Goal: Book appointment/travel/reservation

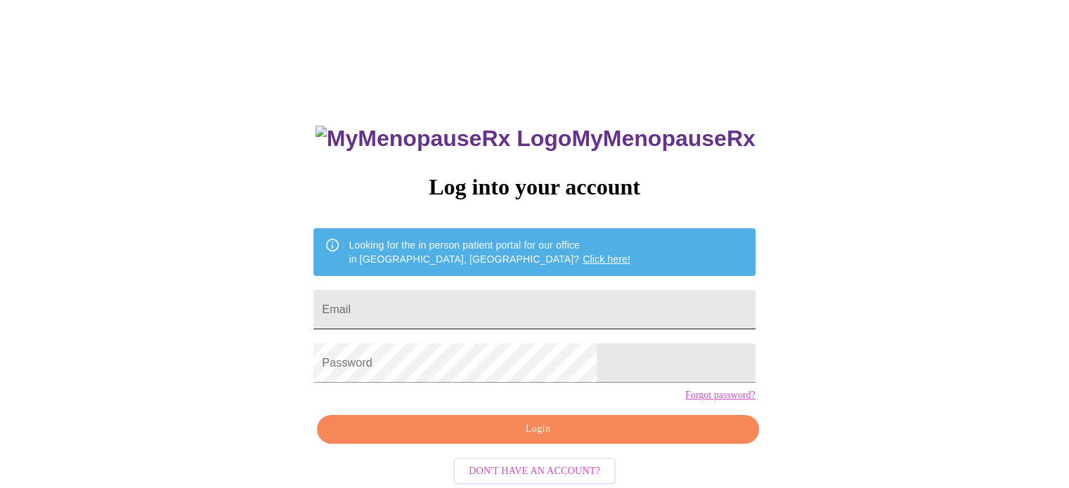
click at [488, 305] on input "Email" at bounding box center [533, 309] width 441 height 39
type input "[EMAIL_ADDRESS][DOMAIN_NAME]"
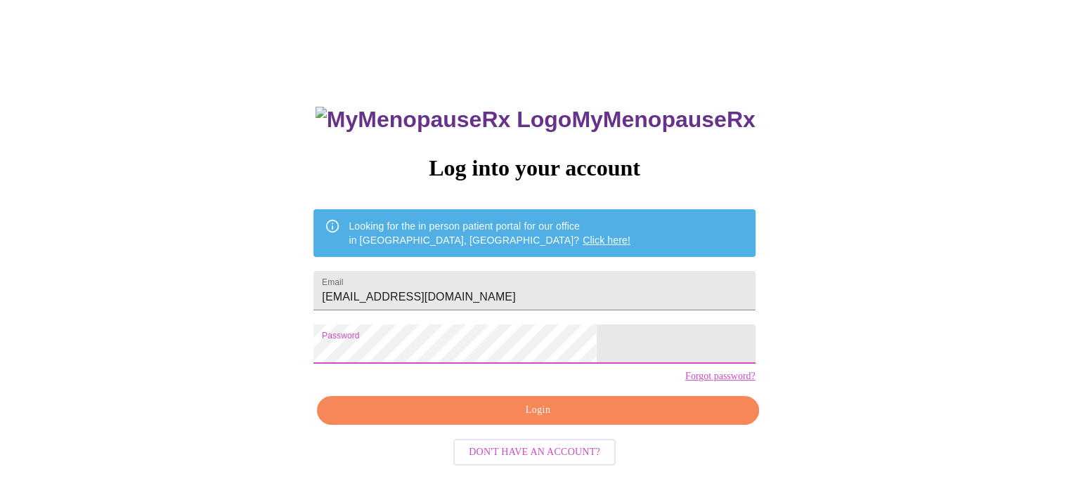
scroll to position [27, 0]
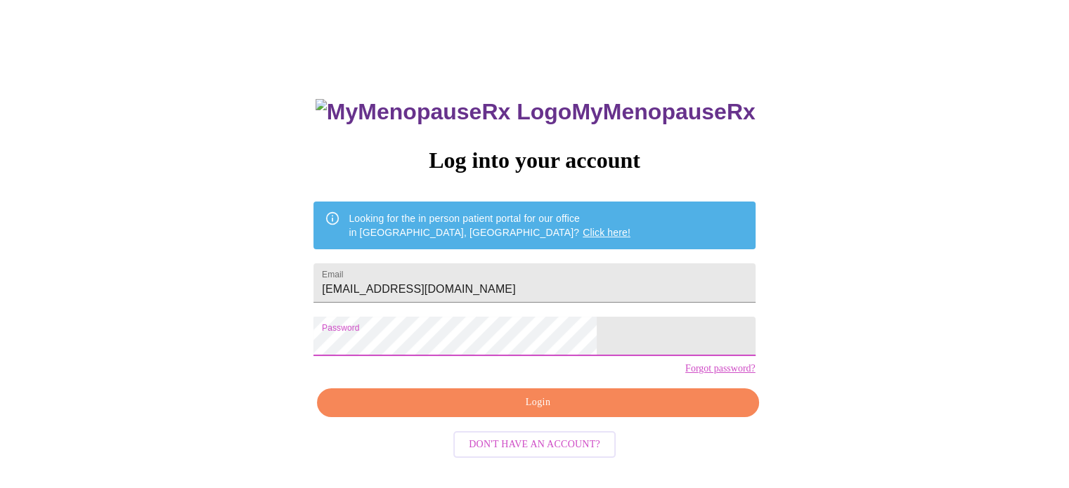
click at [531, 412] on span "Login" at bounding box center [537, 403] width 409 height 18
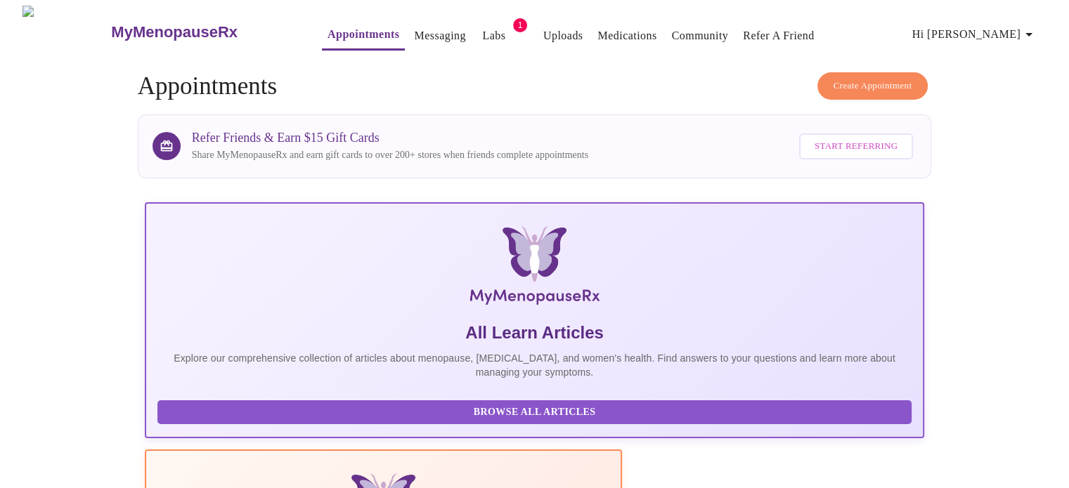
click at [844, 72] on button "Create Appointment" at bounding box center [872, 85] width 111 height 27
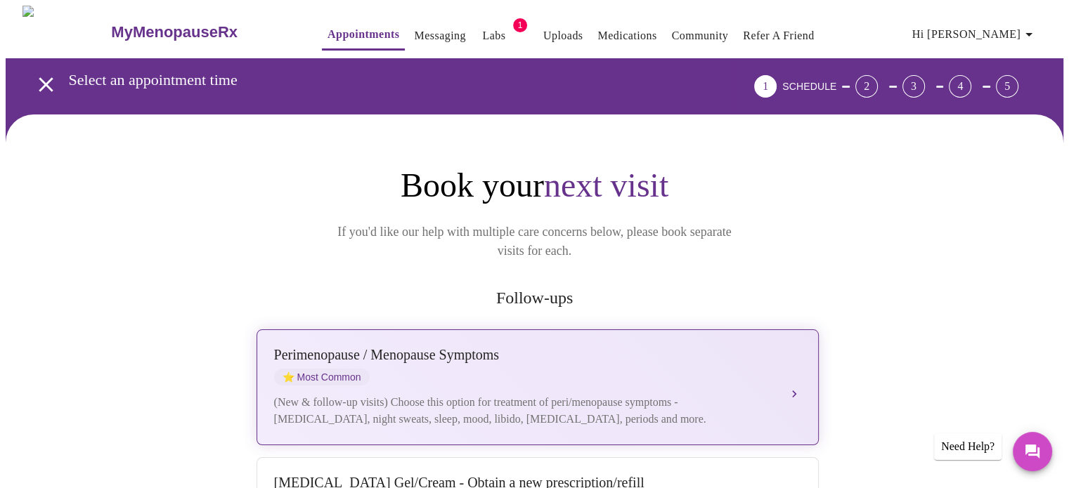
click at [470, 360] on div "[MEDICAL_DATA] / Menopause Symptoms ⭐ Most Common" at bounding box center [523, 366] width 499 height 39
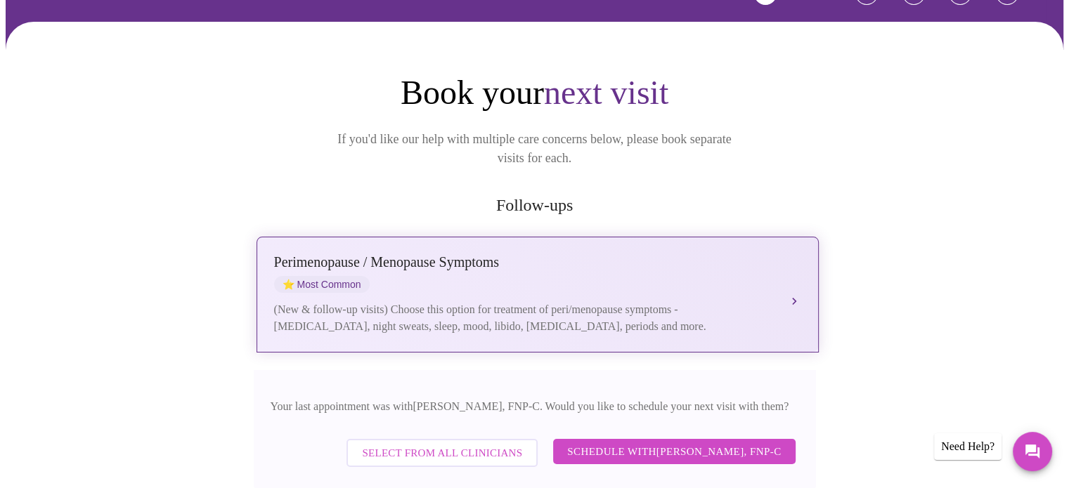
scroll to position [211, 0]
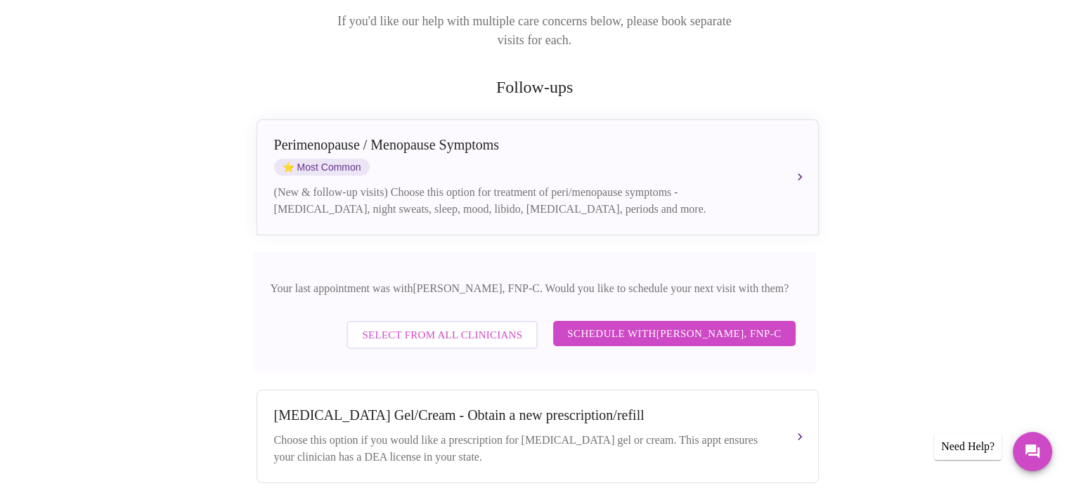
click at [649, 325] on span "Schedule with [PERSON_NAME], FNP-C" at bounding box center [674, 334] width 214 height 18
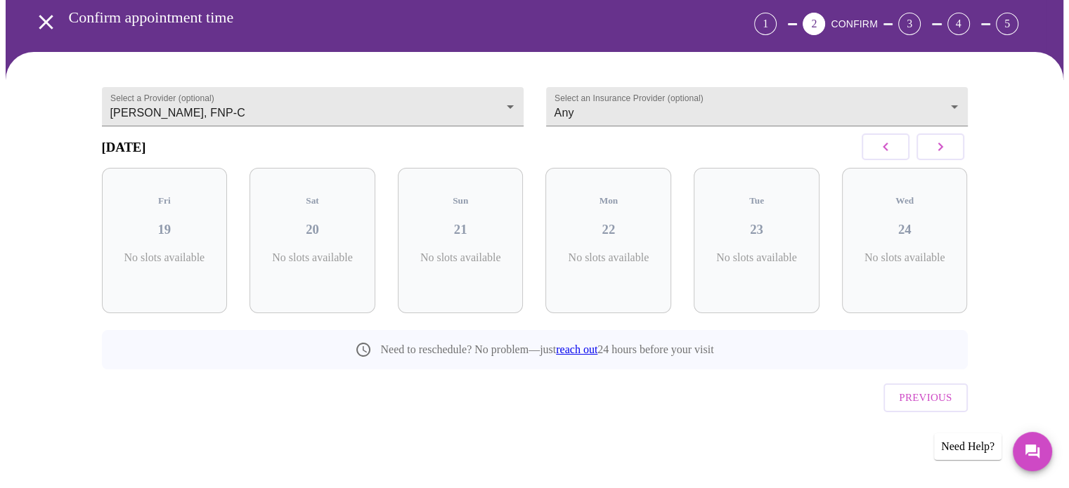
scroll to position [39, 0]
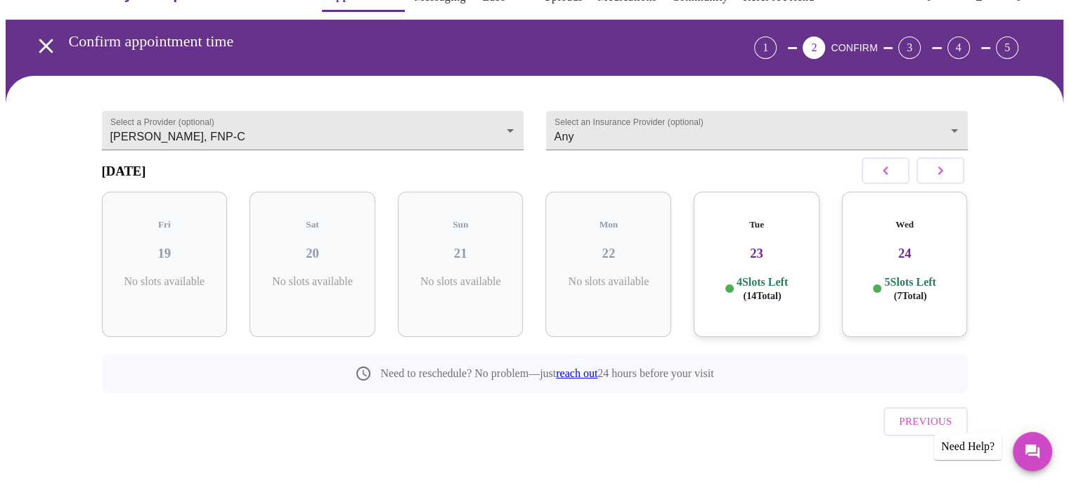
click at [759, 246] on h3 "23" at bounding box center [756, 253] width 103 height 15
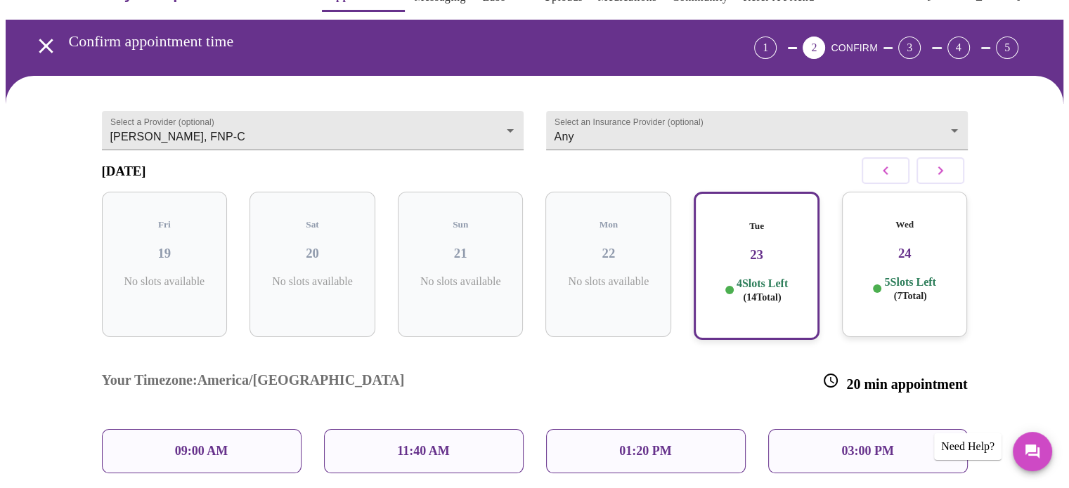
scroll to position [109, 0]
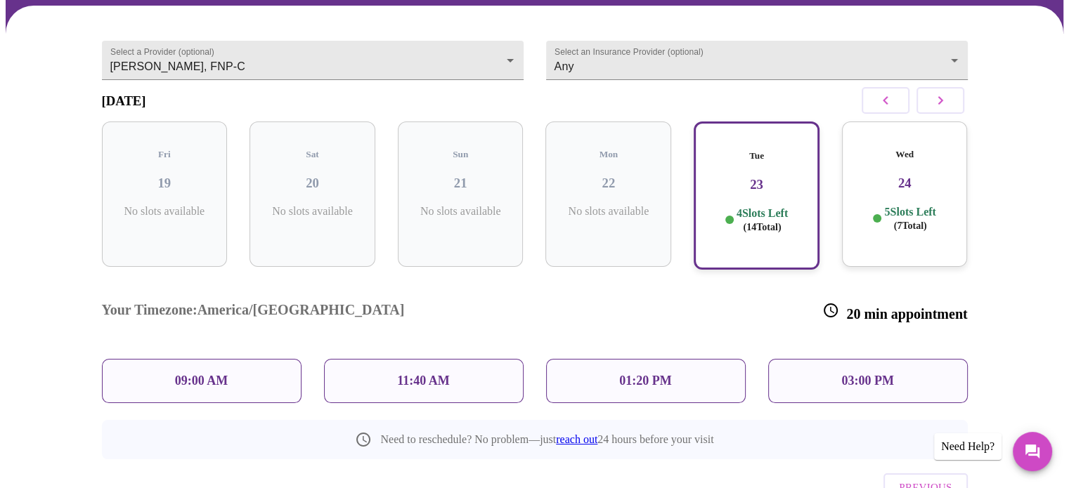
click at [397, 374] on p "11:40 AM" at bounding box center [423, 381] width 53 height 15
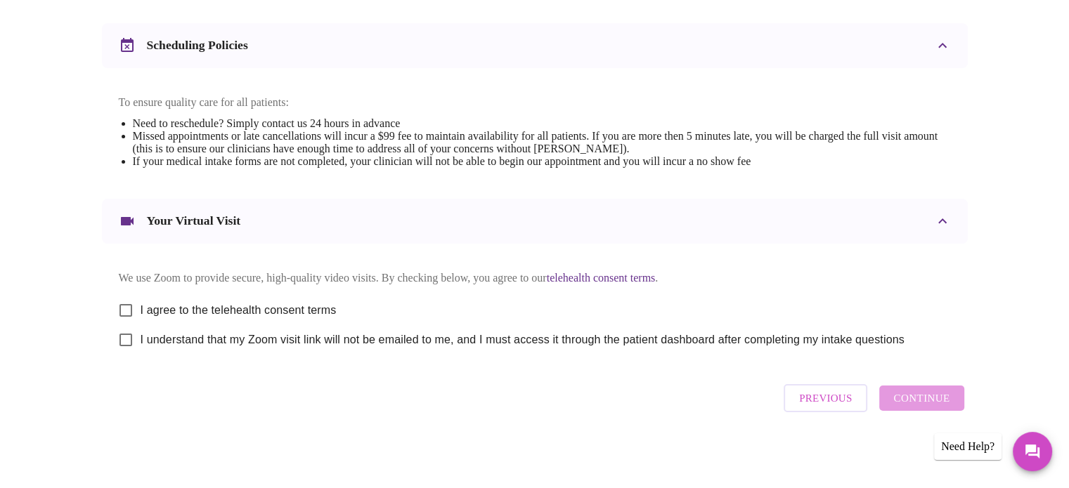
scroll to position [529, 0]
click at [130, 304] on input "I agree to the telehealth consent terms" at bounding box center [126, 311] width 30 height 30
checkbox input "true"
click at [127, 342] on input "I understand that my Zoom visit link will not be emailed to me, and I must acce…" at bounding box center [126, 340] width 30 height 30
checkbox input "true"
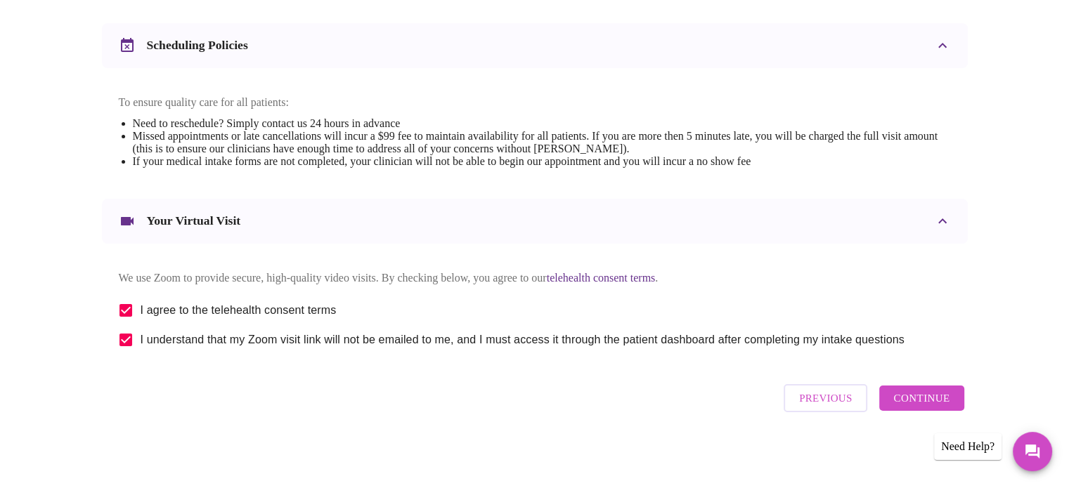
click at [925, 397] on span "Continue" at bounding box center [921, 398] width 56 height 18
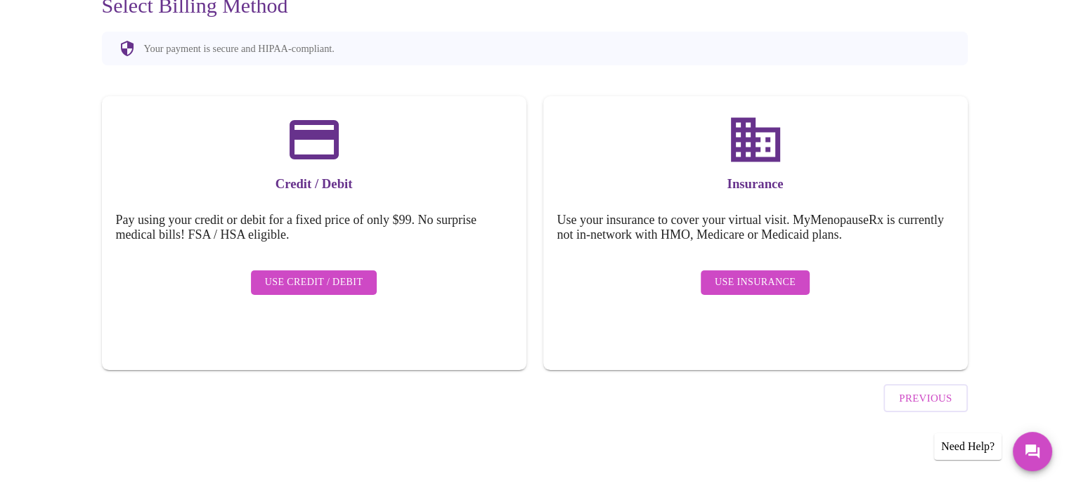
scroll to position [109, 0]
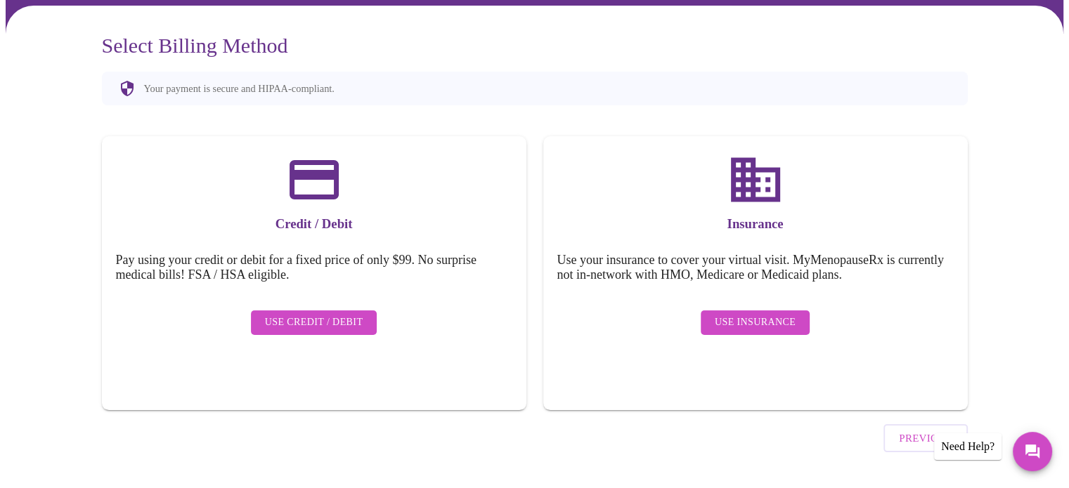
click at [732, 314] on span "Use Insurance" at bounding box center [755, 323] width 81 height 18
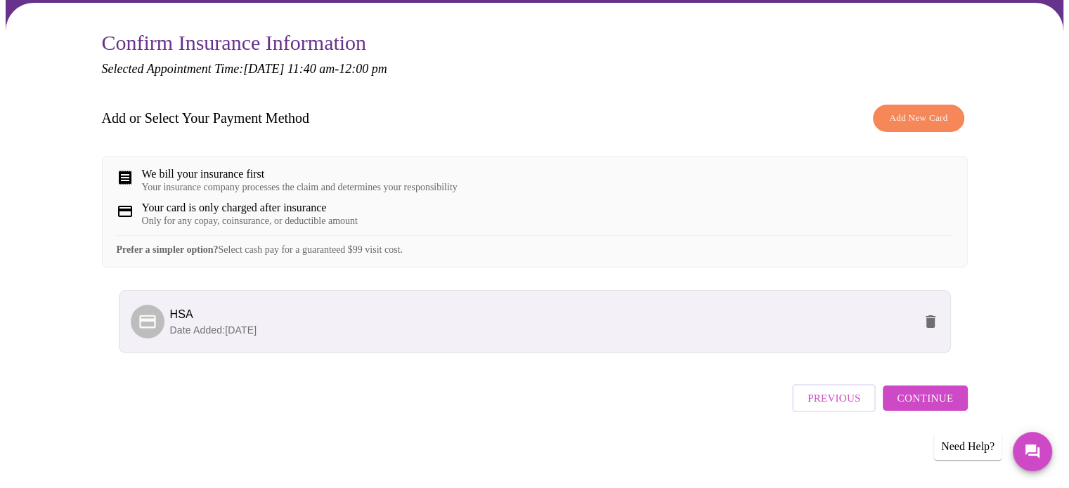
scroll to position [121, 0]
click at [938, 408] on span "Continue" at bounding box center [925, 398] width 56 height 18
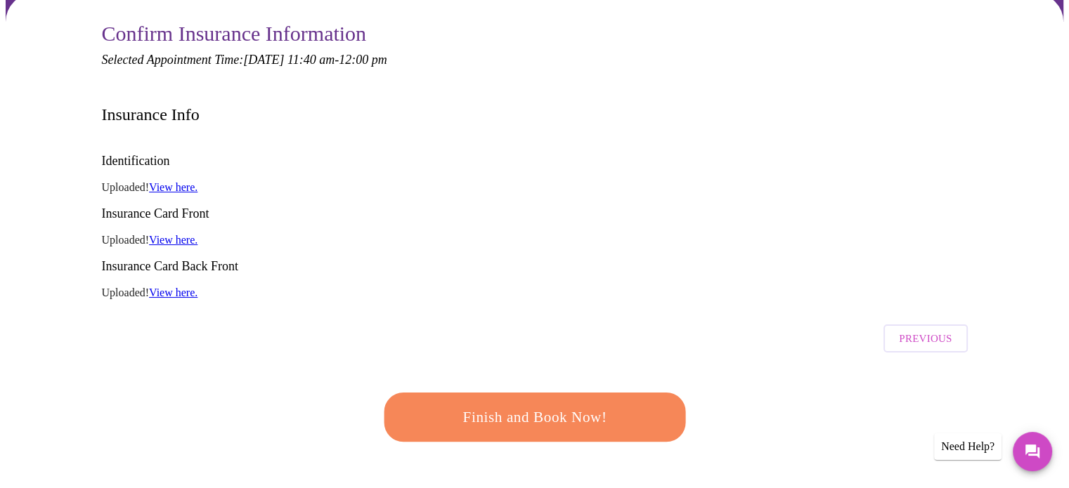
click at [541, 404] on span "Finish and Book Now!" at bounding box center [534, 417] width 261 height 26
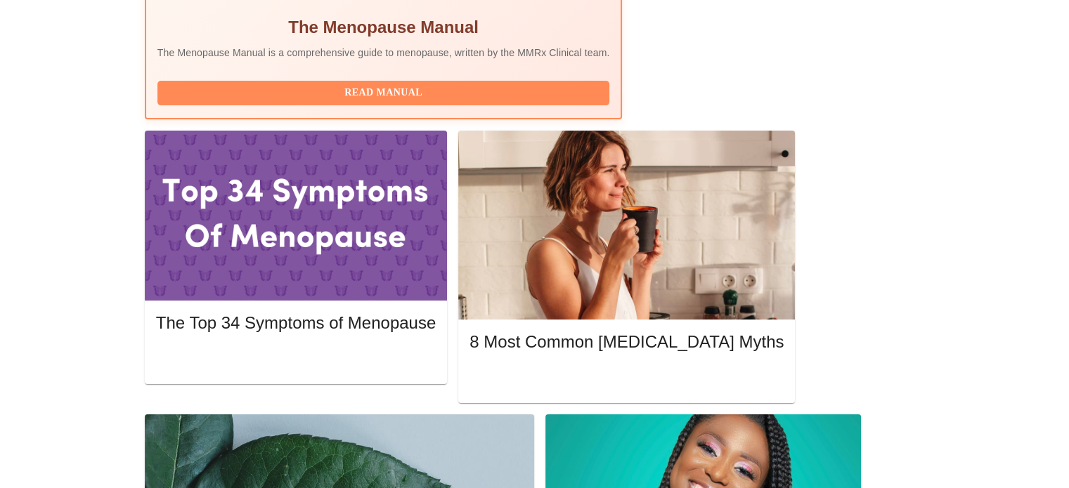
scroll to position [562, 0]
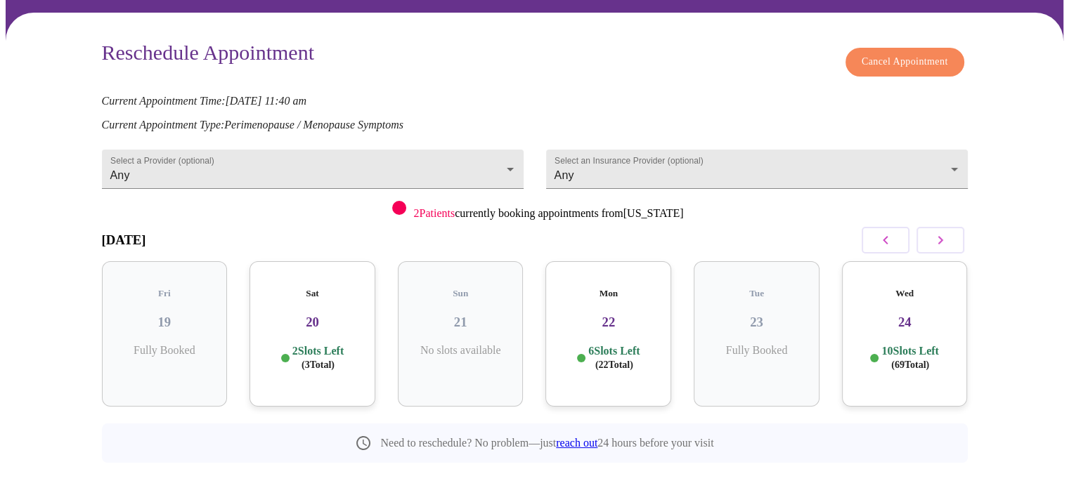
scroll to position [102, 0]
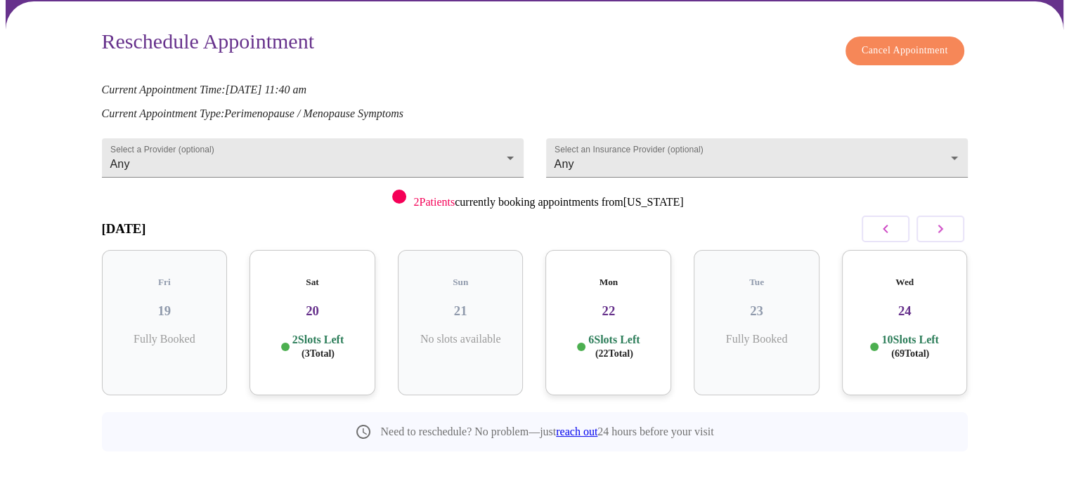
click at [332, 304] on h3 "20" at bounding box center [312, 311] width 103 height 15
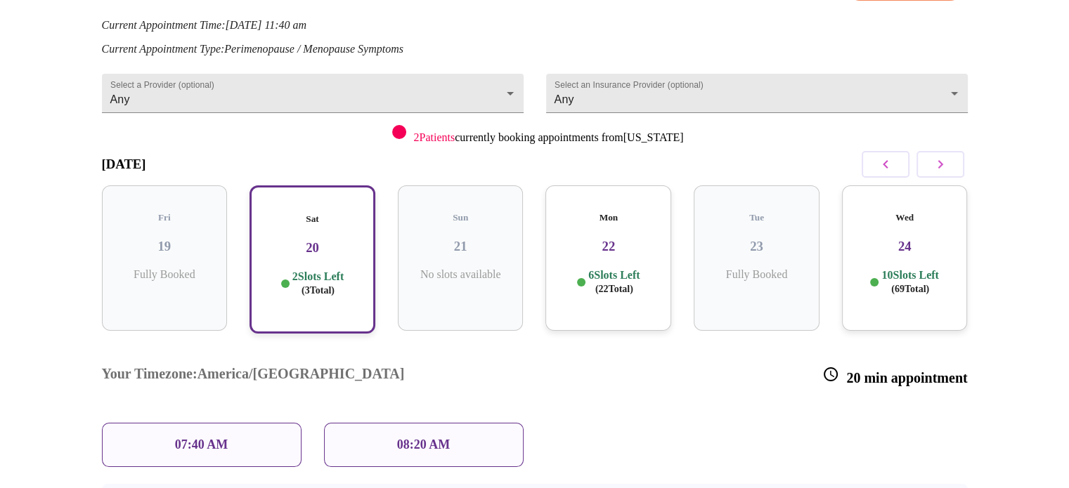
scroll to position [216, 0]
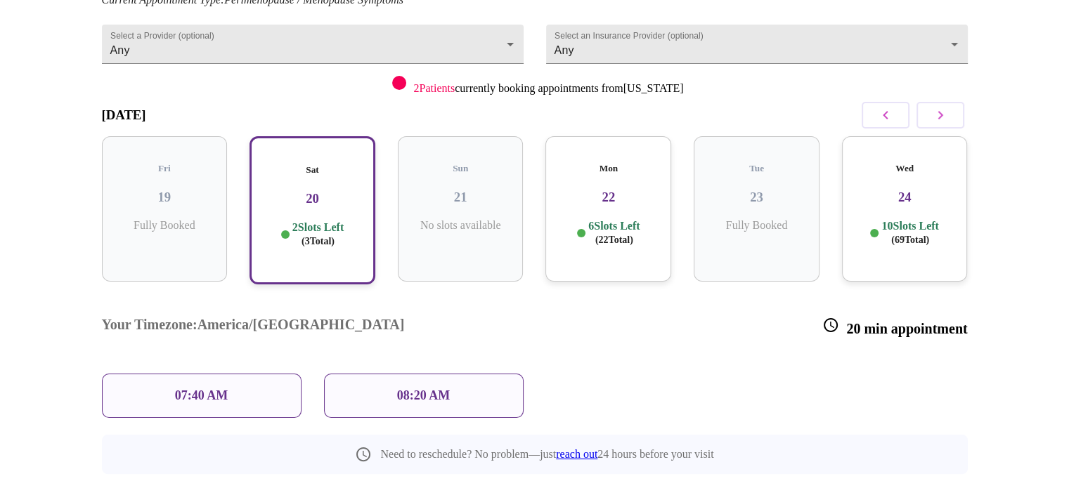
click at [617, 219] on p "6 Slots Left ( 22 Total)" at bounding box center [613, 232] width 51 height 27
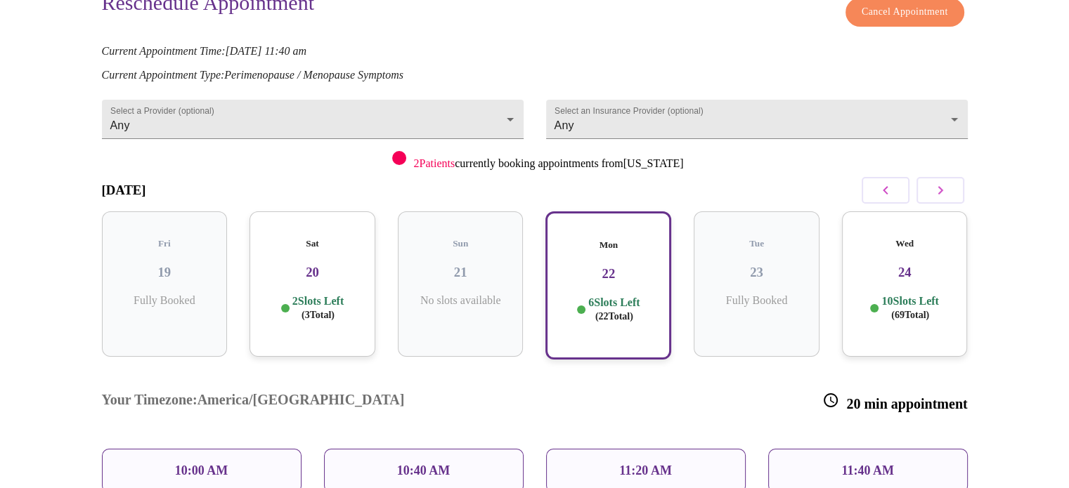
scroll to position [145, 0]
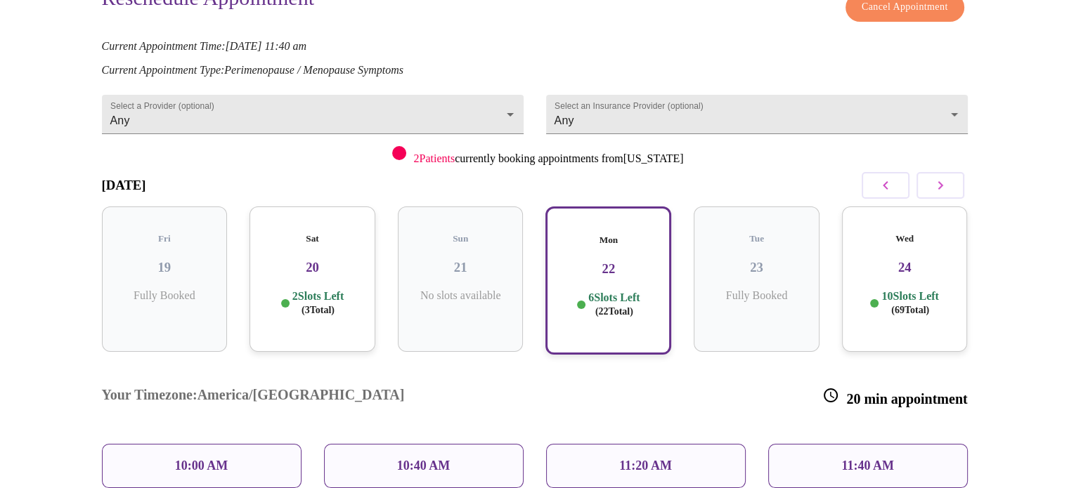
click at [332, 290] on p "2 Slots Left ( 3 Total)" at bounding box center [317, 303] width 51 height 27
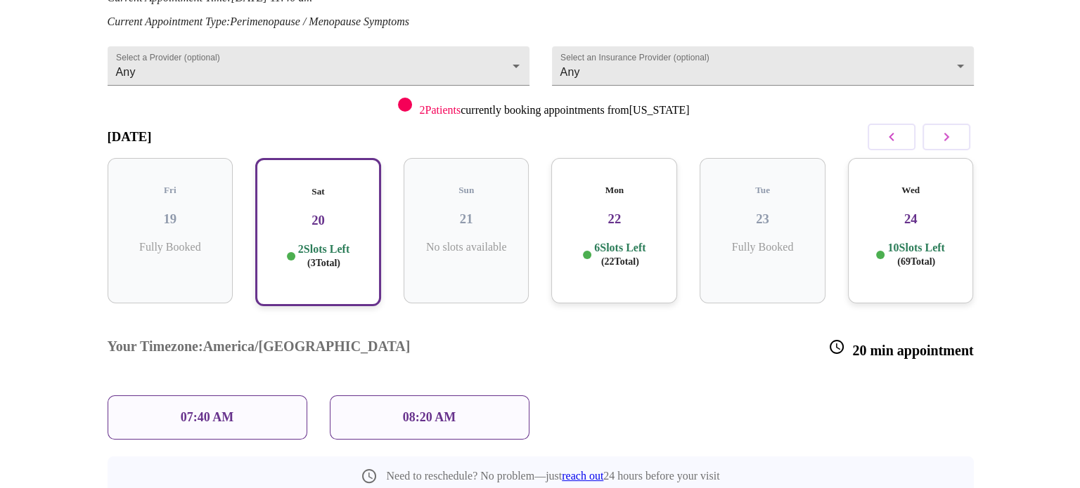
scroll to position [216, 0]
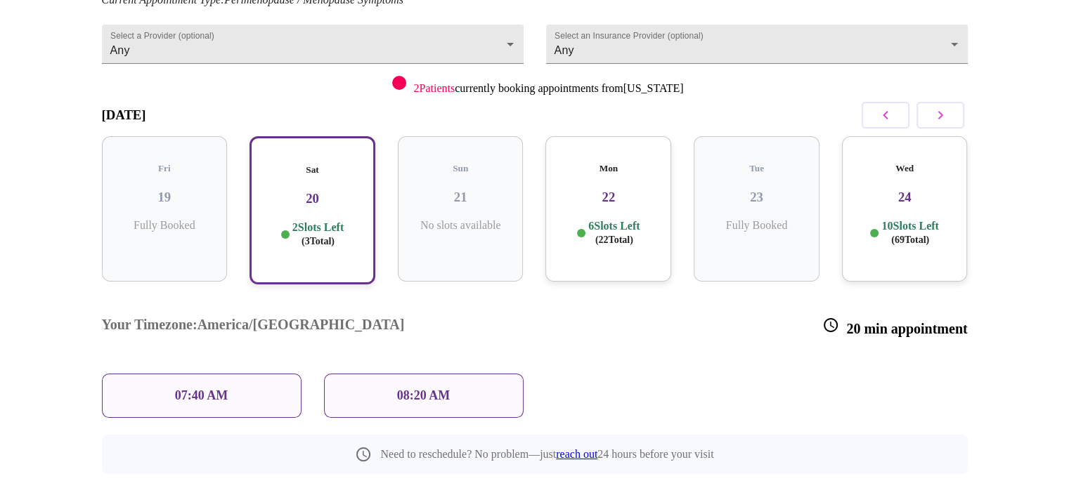
click at [411, 389] on p "08:20 AM" at bounding box center [423, 396] width 53 height 15
click at [429, 389] on p "08:20 AM" at bounding box center [423, 396] width 53 height 15
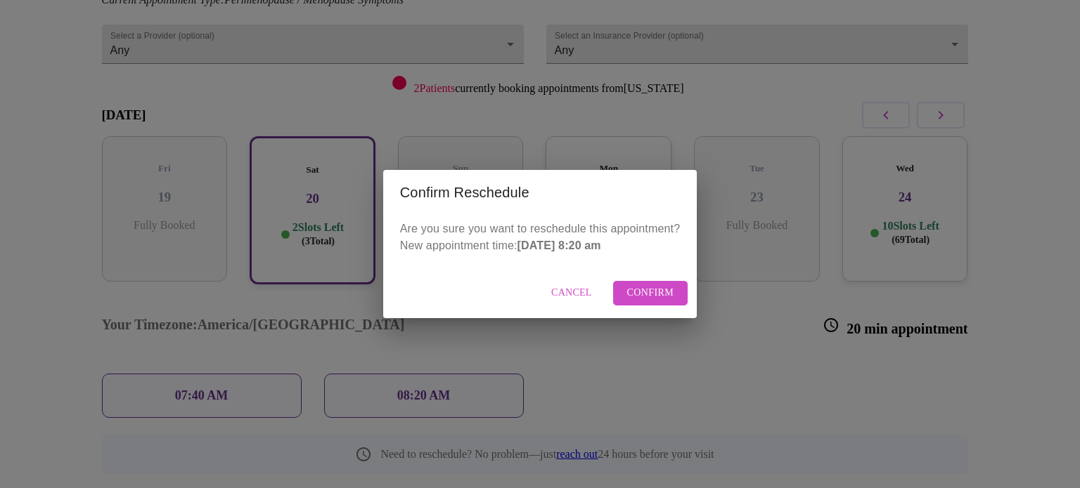
click at [672, 294] on span "Confirm" at bounding box center [650, 294] width 47 height 18
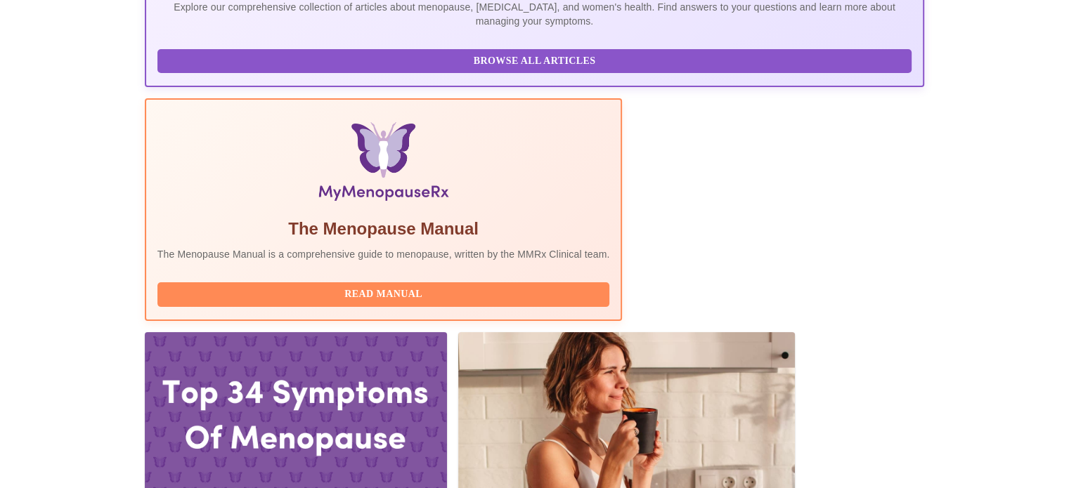
scroll to position [562, 0]
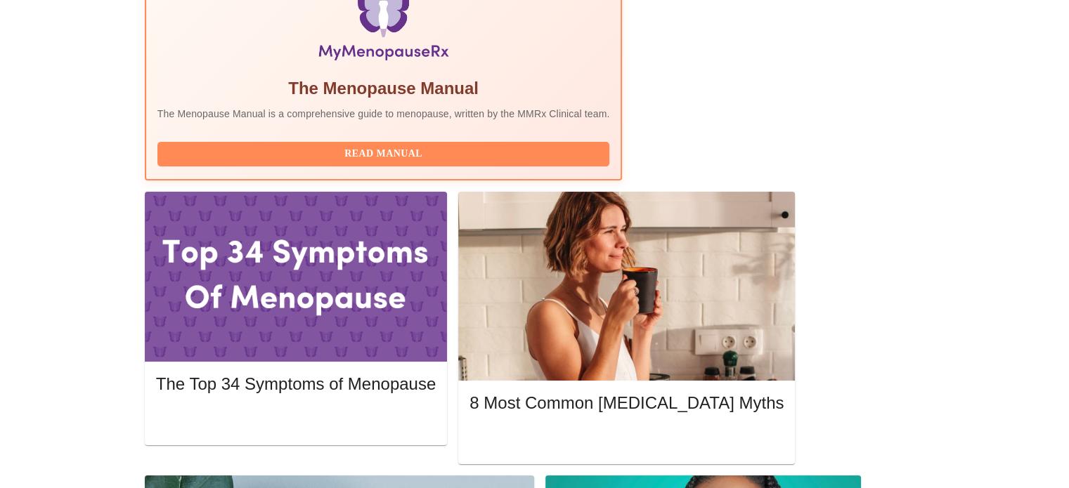
scroll to position [492, 0]
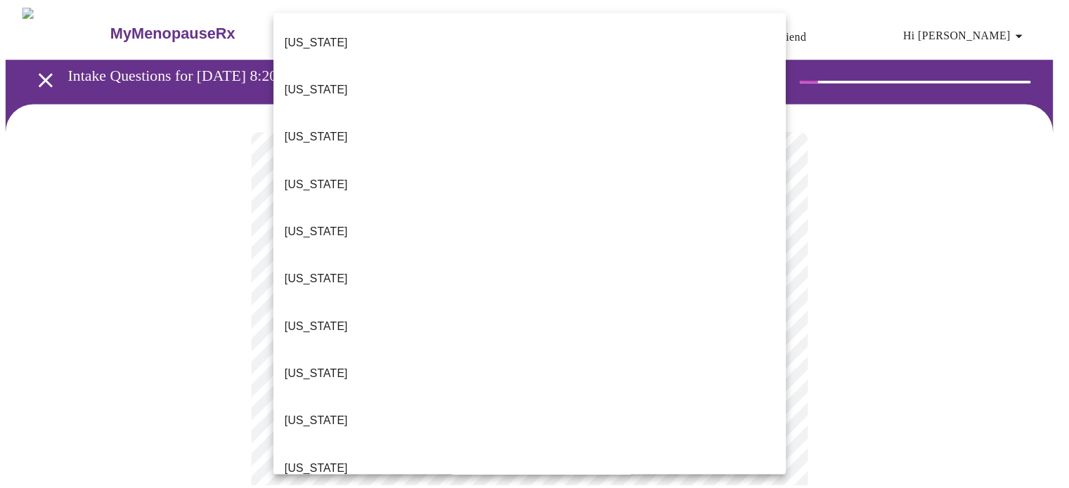
scroll to position [70, 0]
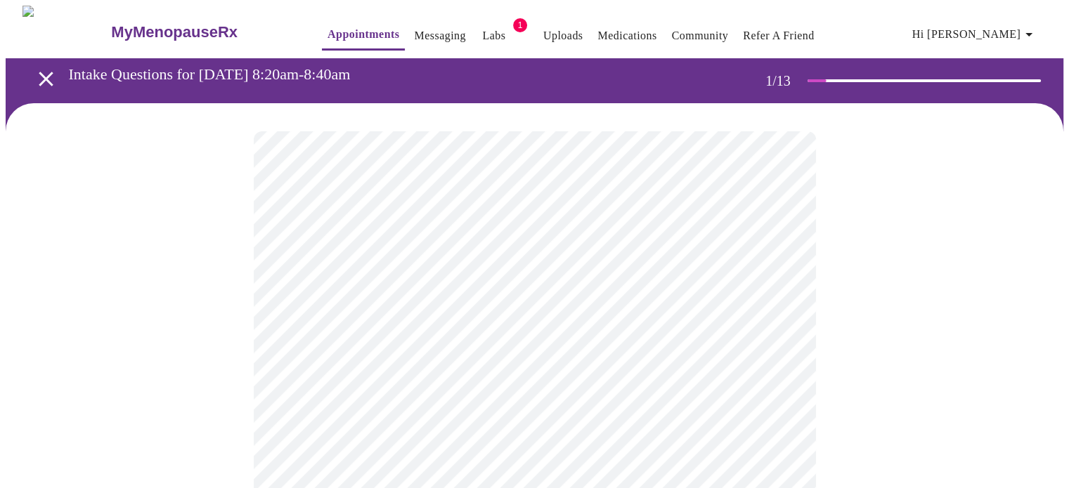
scroll to position [141, 0]
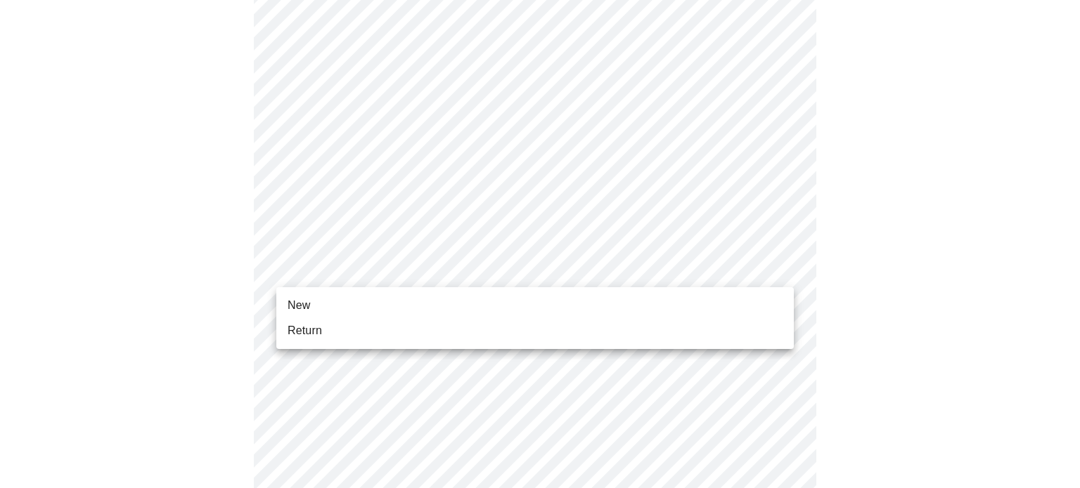
click at [302, 330] on span "Return" at bounding box center [304, 331] width 34 height 17
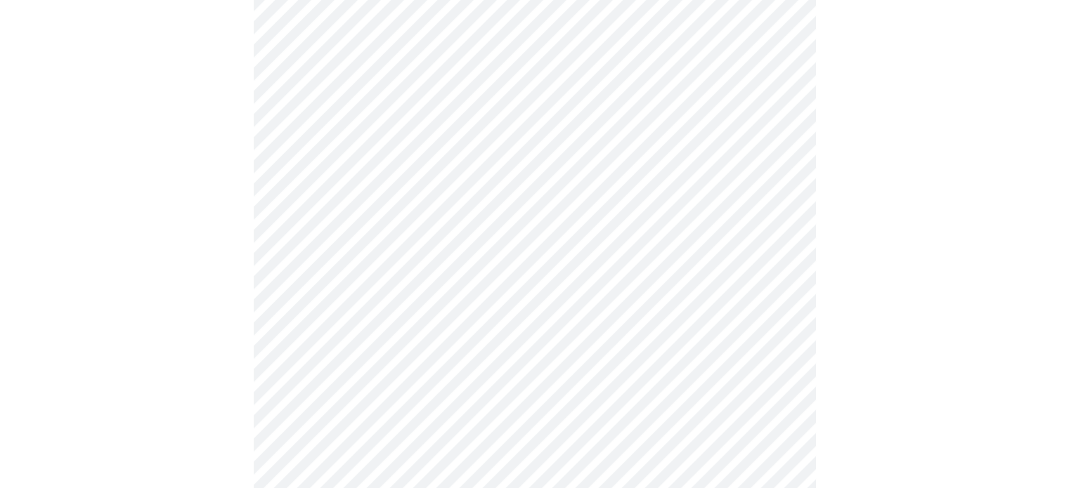
scroll to position [0, 0]
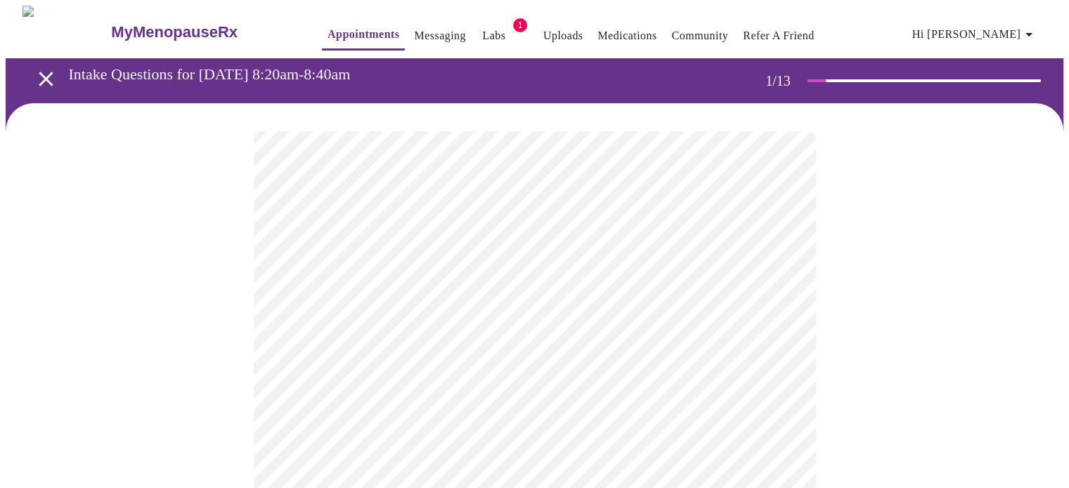
click at [39, 77] on icon "open drawer" at bounding box center [46, 79] width 14 height 14
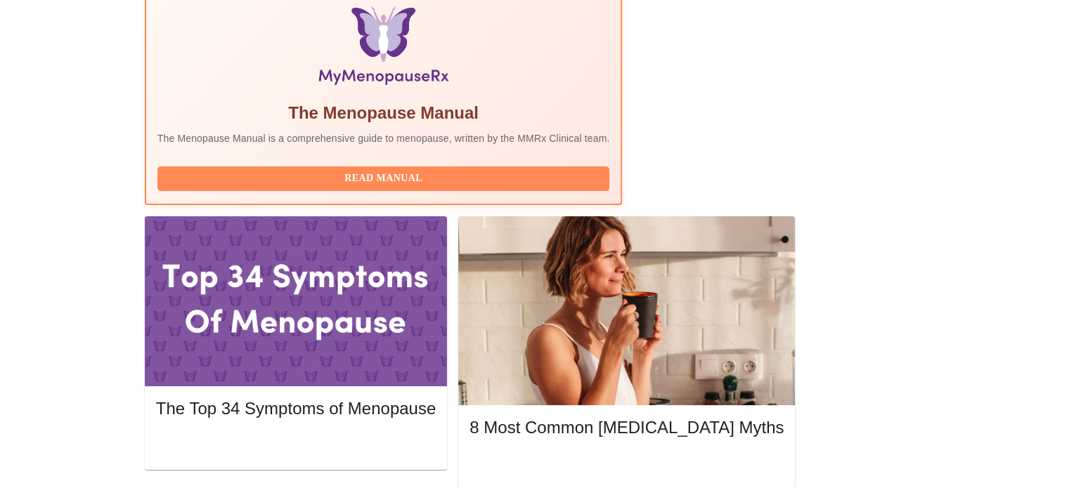
scroll to position [492, 0]
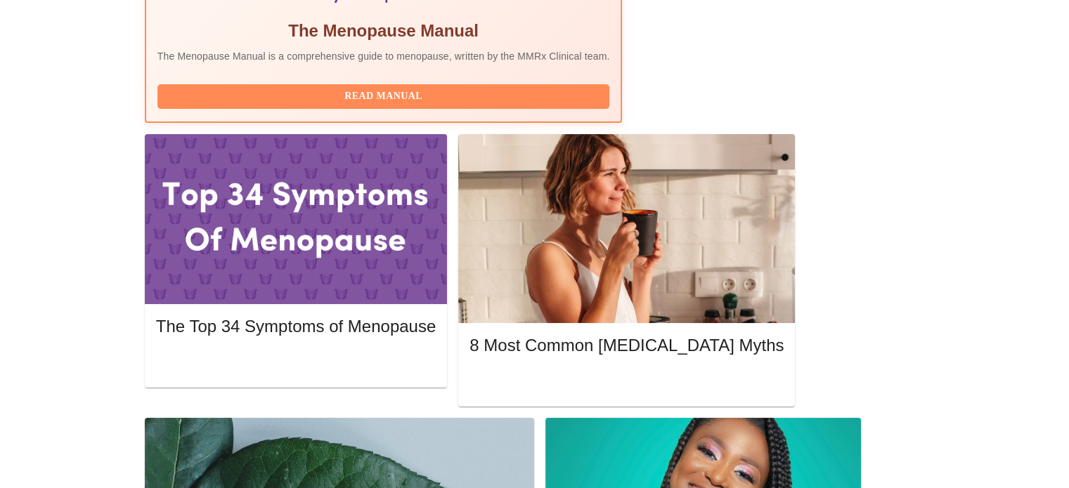
scroll to position [562, 0]
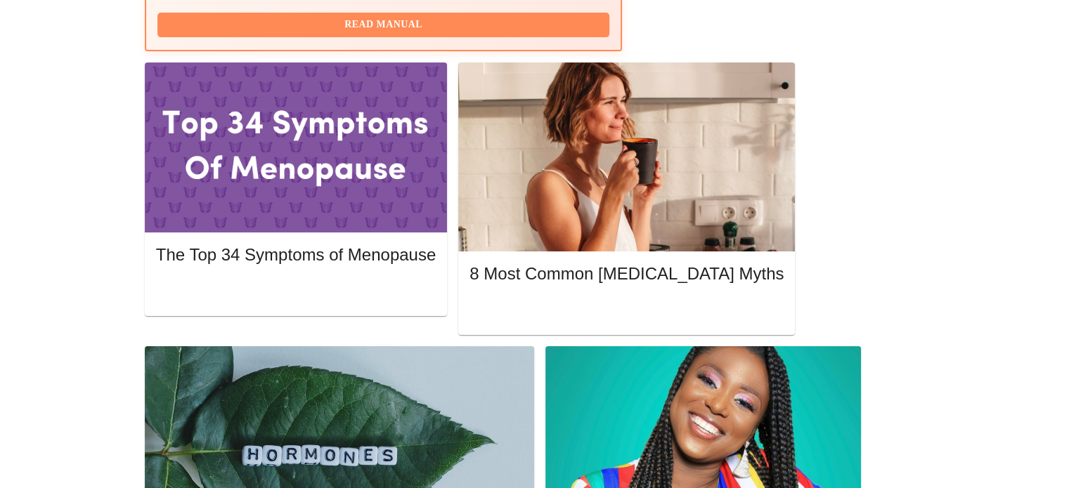
scroll to position [703, 0]
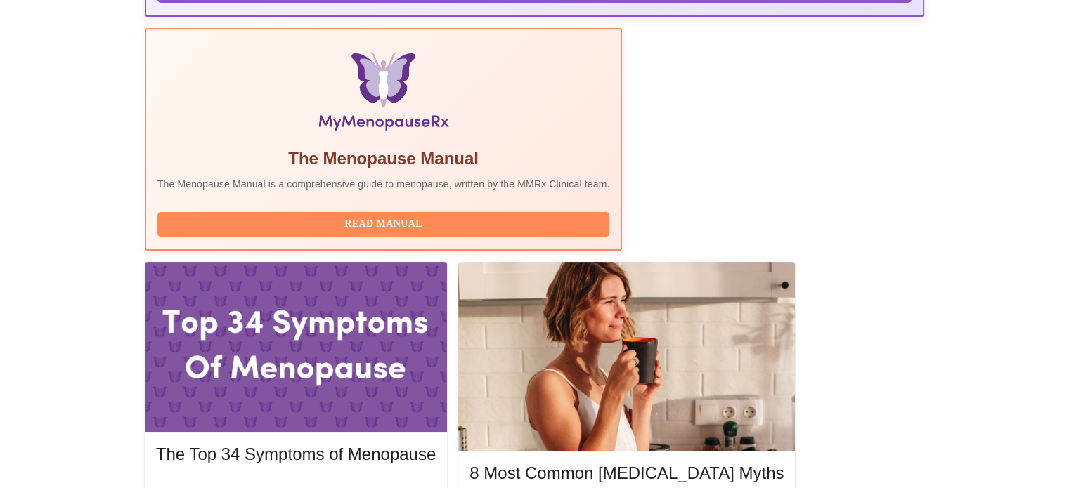
scroll to position [633, 0]
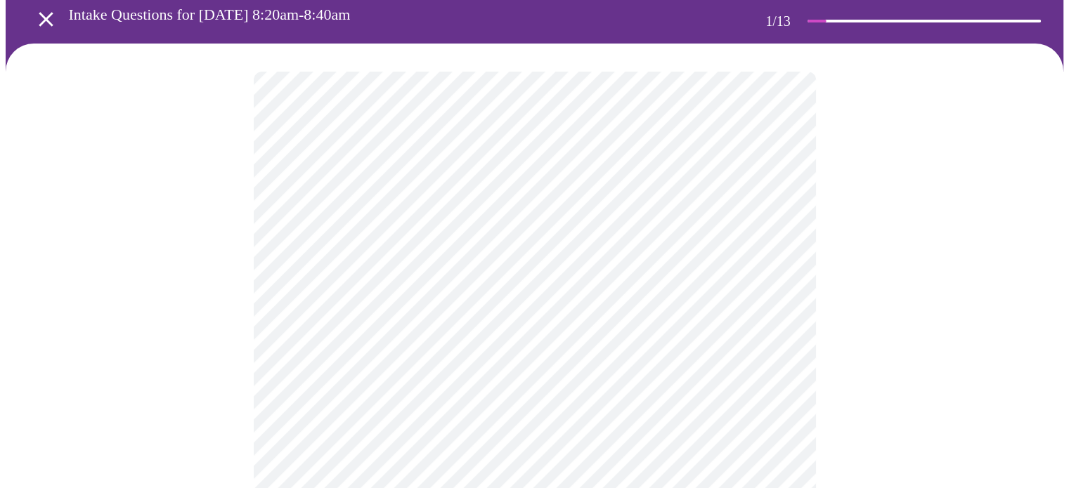
scroll to position [70, 0]
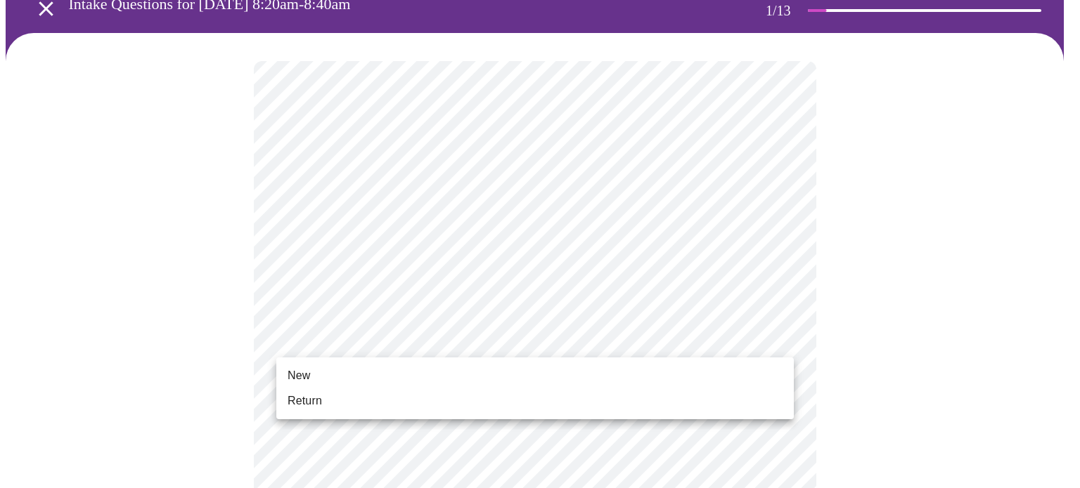
click at [312, 404] on span "Return" at bounding box center [304, 401] width 34 height 17
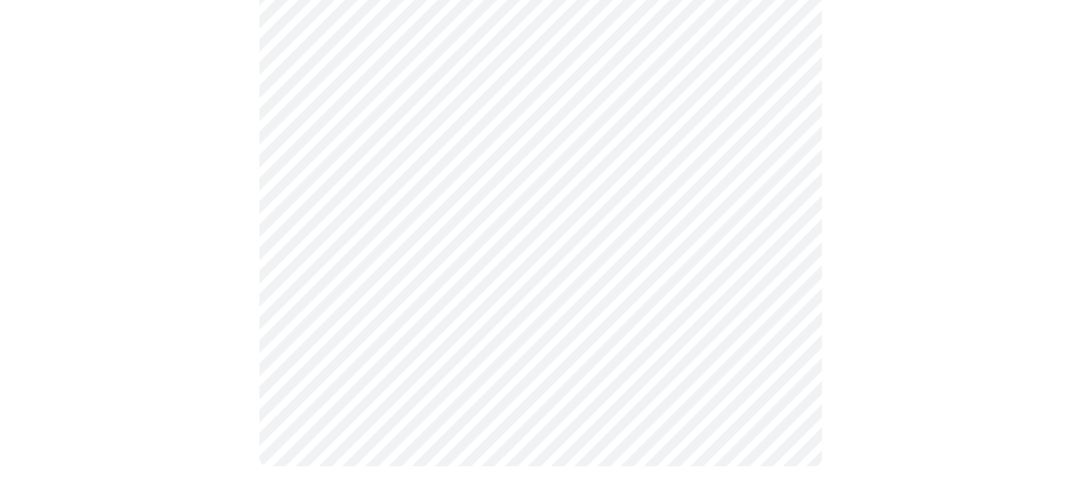
scroll to position [0, 0]
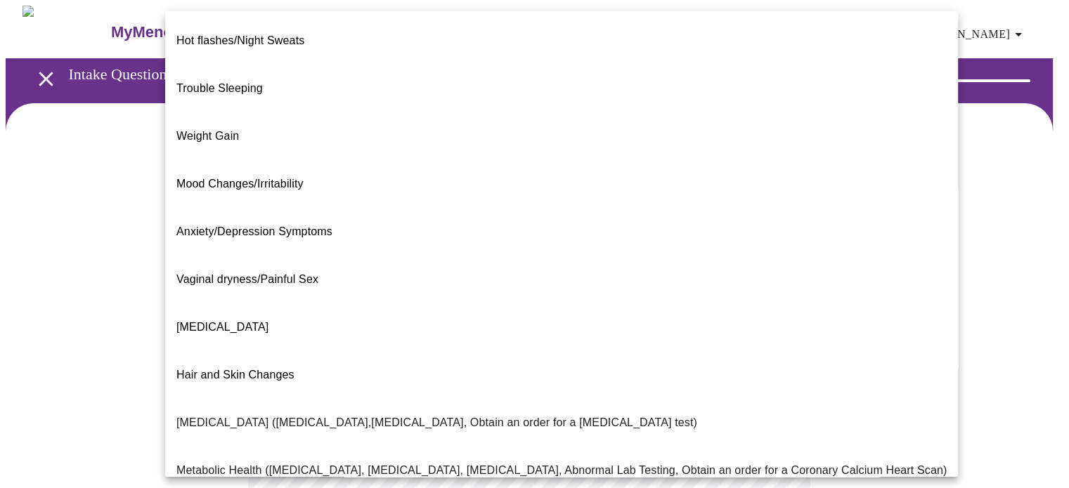
click at [422, 294] on body "MyMenopauseRx Appointments Messaging Labs 1 Uploads Medications Community Refer…" at bounding box center [535, 428] width 1058 height 844
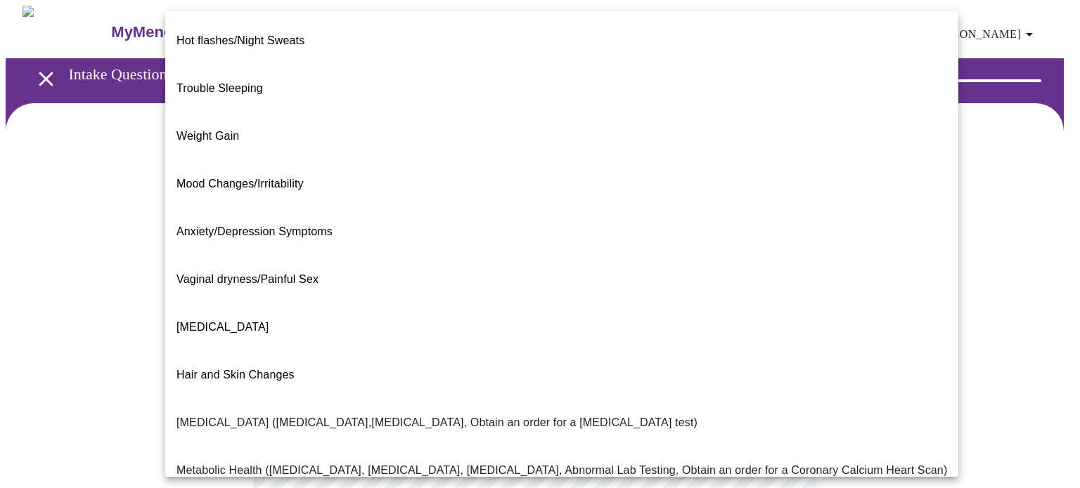
click at [966, 313] on div at bounding box center [540, 244] width 1080 height 488
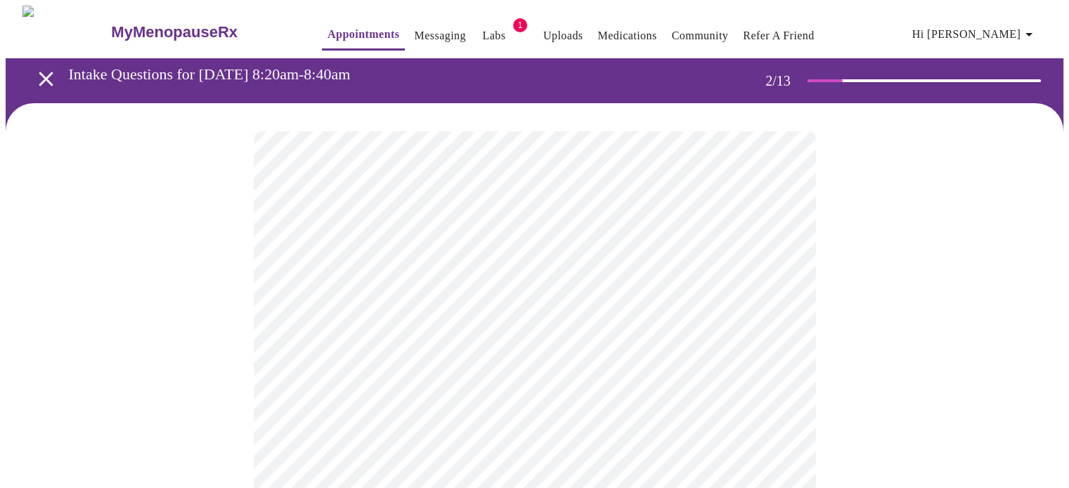
click at [464, 285] on body "MyMenopauseRx Appointments Messaging Labs 1 Uploads Medications Community Refer…" at bounding box center [535, 428] width 1058 height 844
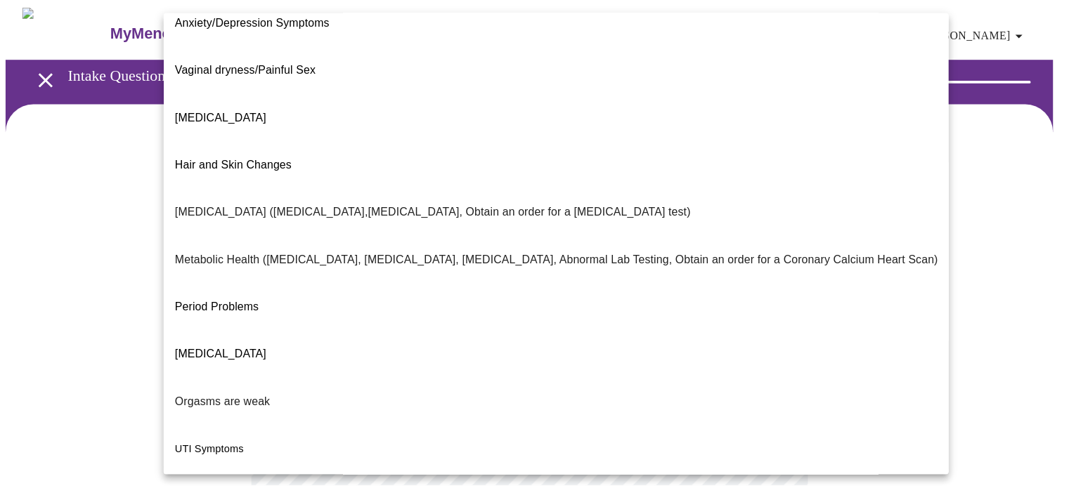
scroll to position [239, 0]
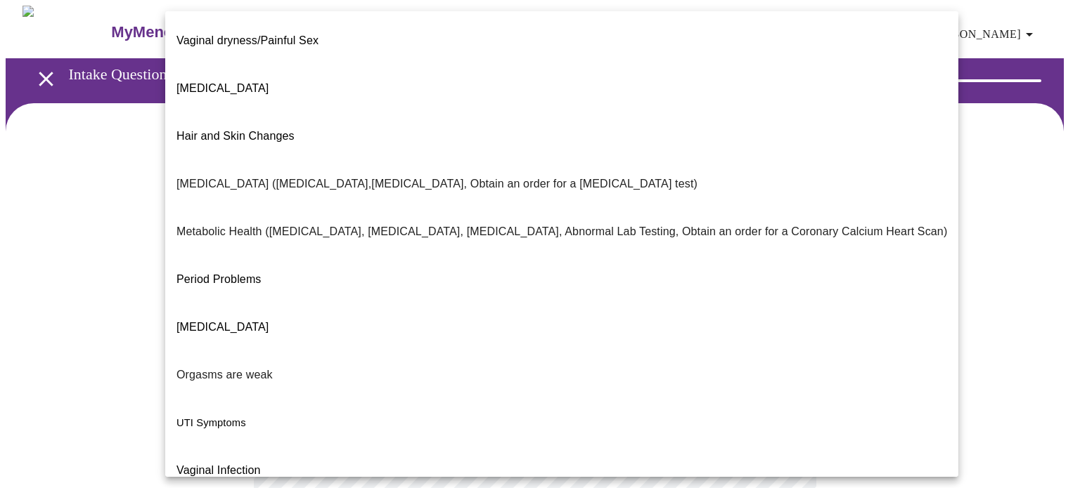
click at [195, 417] on span "UTI Symptoms" at bounding box center [211, 422] width 70 height 11
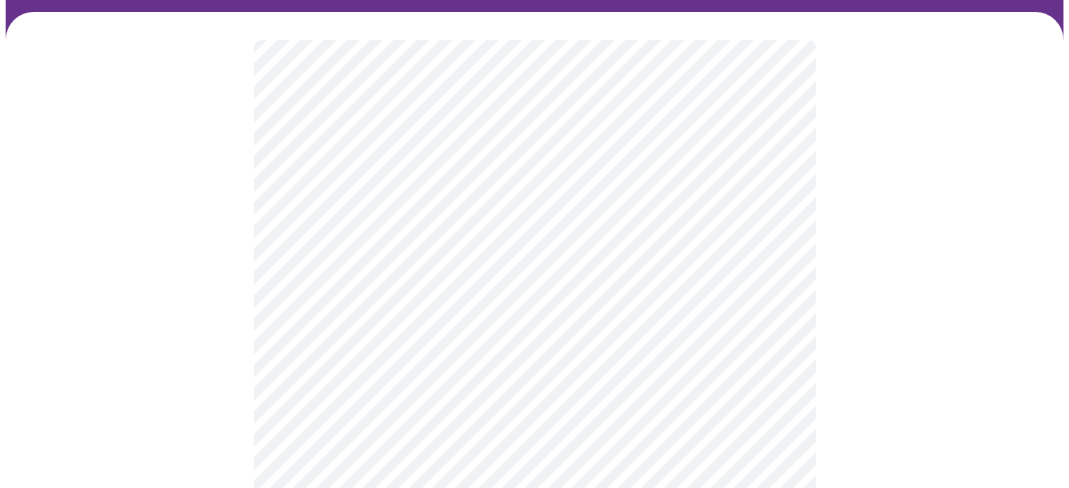
scroll to position [141, 0]
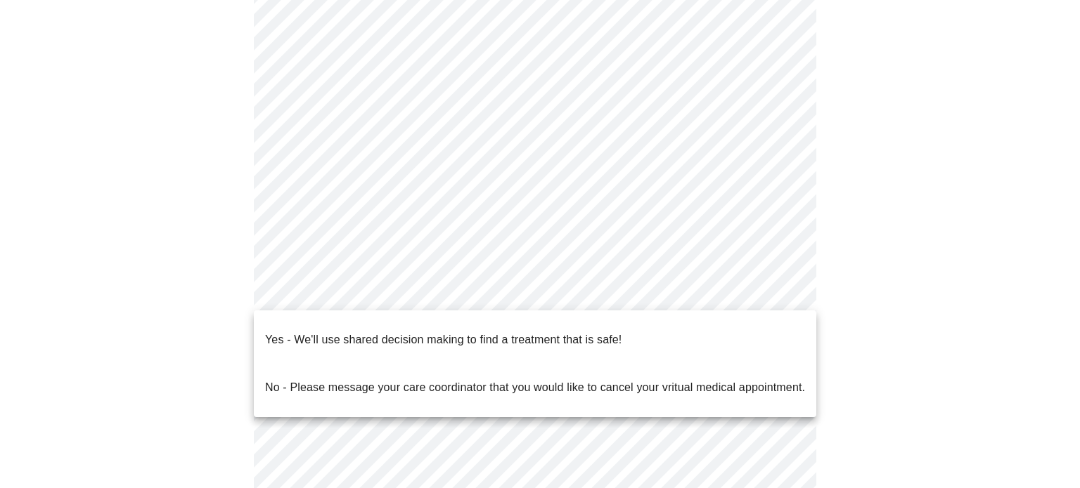
click at [428, 288] on body "MyMenopauseRx Appointments Messaging Labs 1 Uploads Medications Community Refer…" at bounding box center [540, 283] width 1068 height 836
click at [359, 332] on p "Yes - We'll use shared decision making to find a treatment that is safe!" at bounding box center [443, 340] width 356 height 17
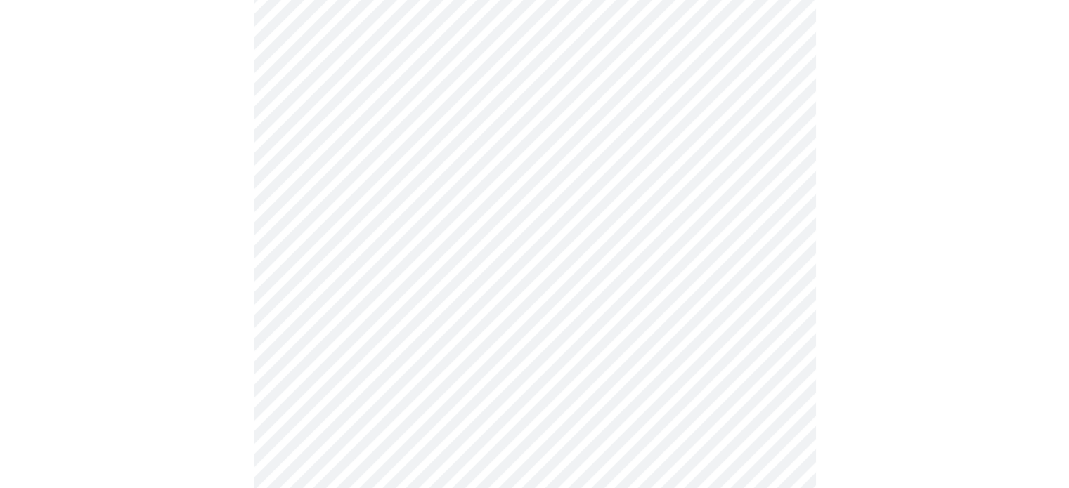
scroll to position [70, 0]
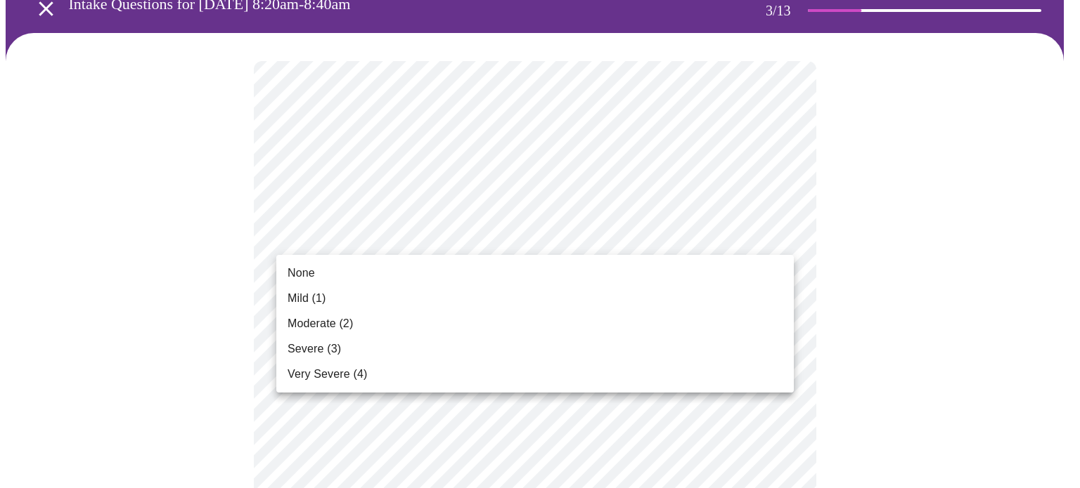
click at [316, 318] on span "Moderate (2)" at bounding box center [319, 324] width 65 height 17
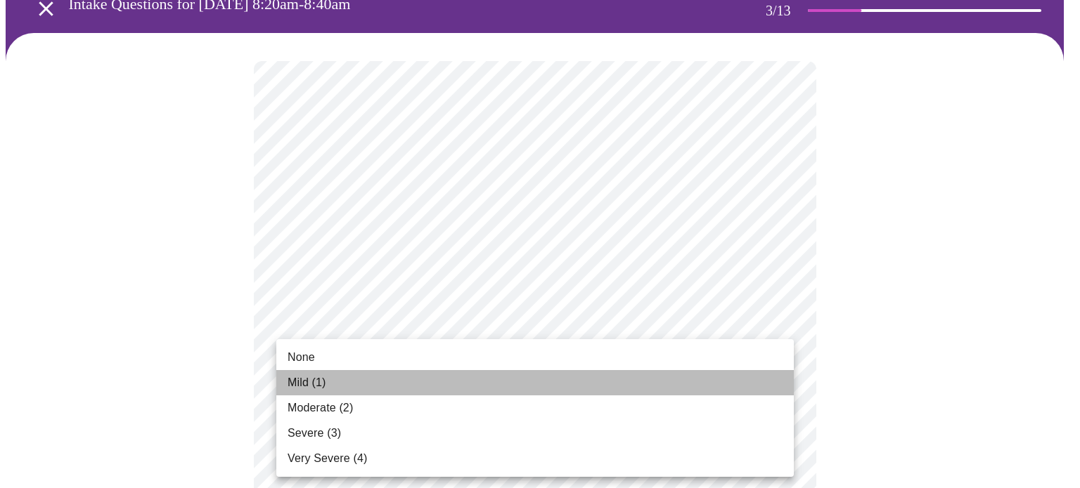
click at [304, 375] on span "Mild (1)" at bounding box center [306, 383] width 39 height 17
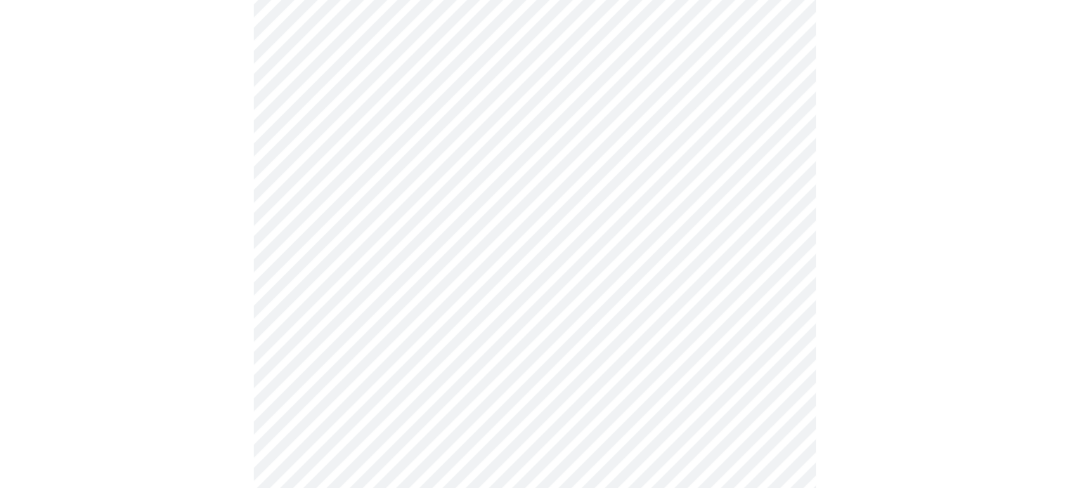
scroll to position [211, 0]
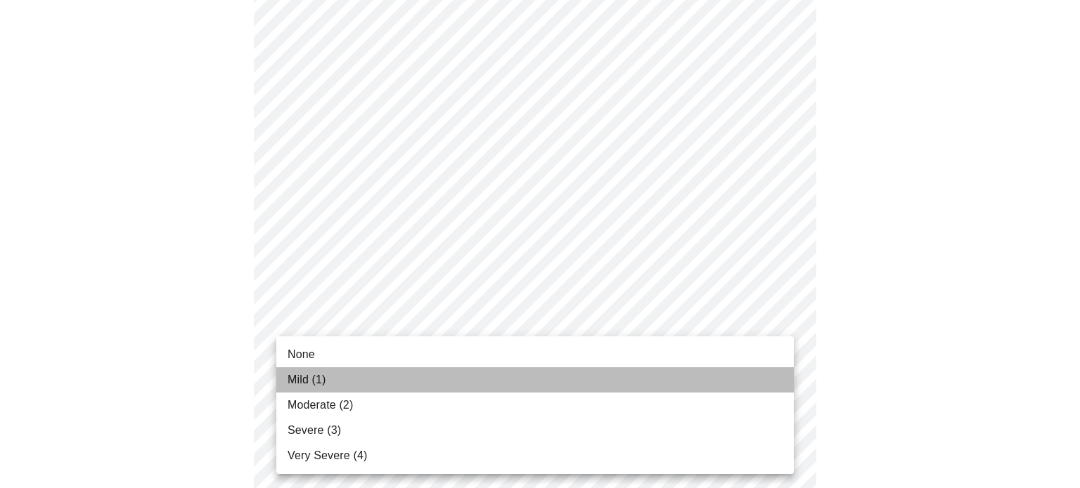
click at [297, 377] on span "Mild (1)" at bounding box center [306, 380] width 39 height 17
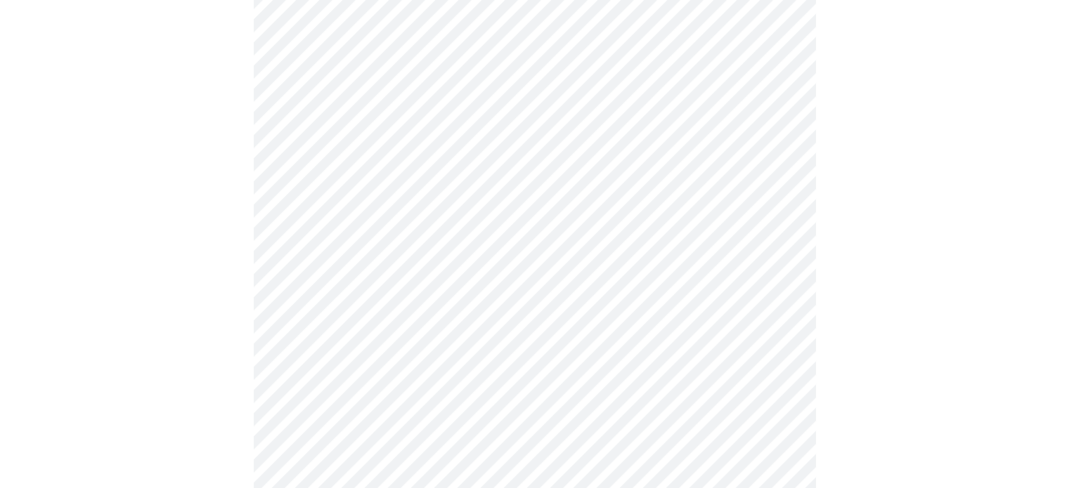
scroll to position [351, 0]
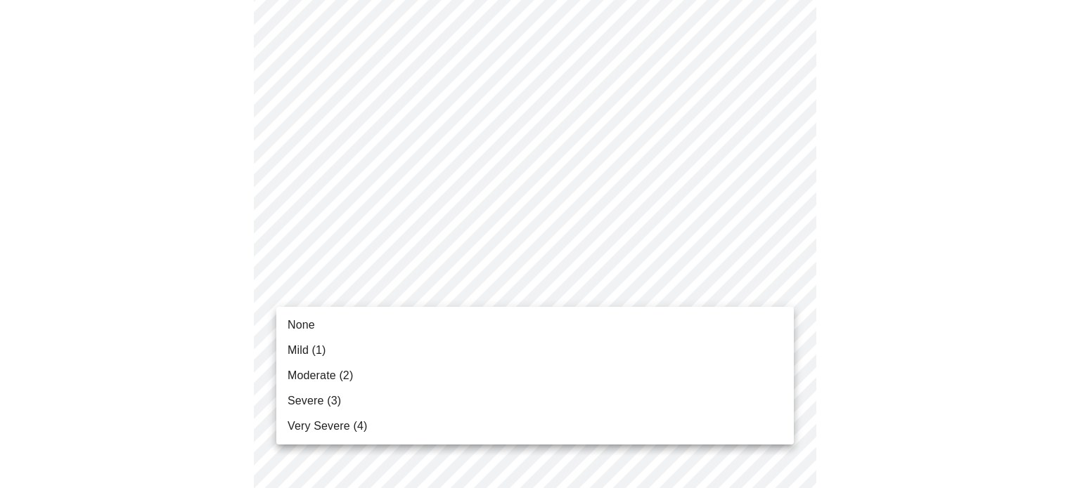
click at [306, 324] on span "None" at bounding box center [300, 325] width 27 height 17
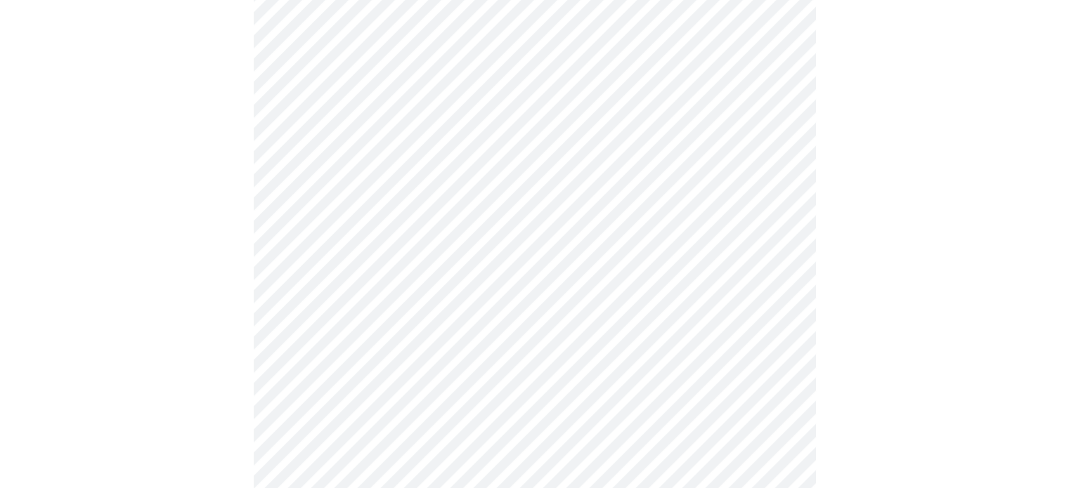
scroll to position [422, 0]
click at [365, 314] on body "MyMenopauseRx Appointments Messaging Labs 1 Uploads Medications Community Refer…" at bounding box center [535, 479] width 1058 height 1790
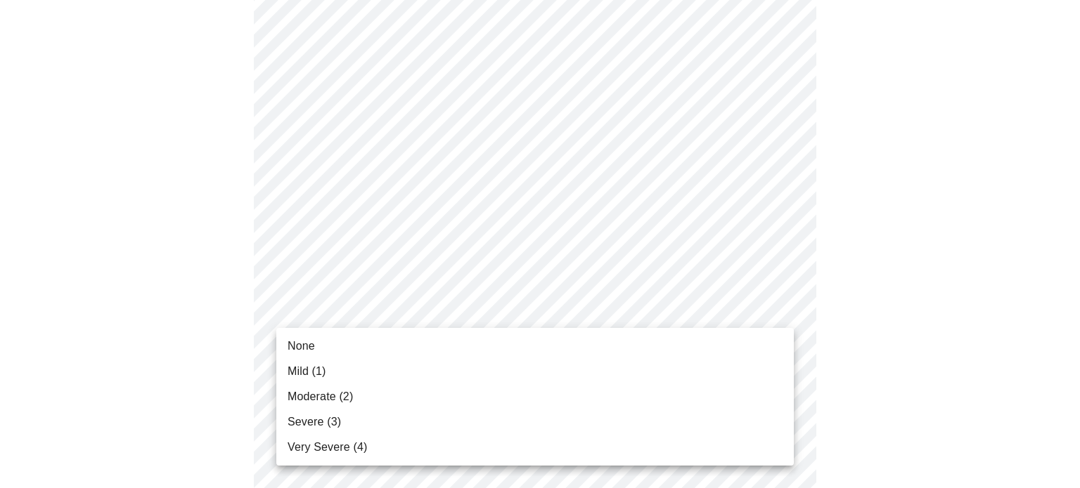
click at [298, 343] on span "None" at bounding box center [300, 346] width 27 height 17
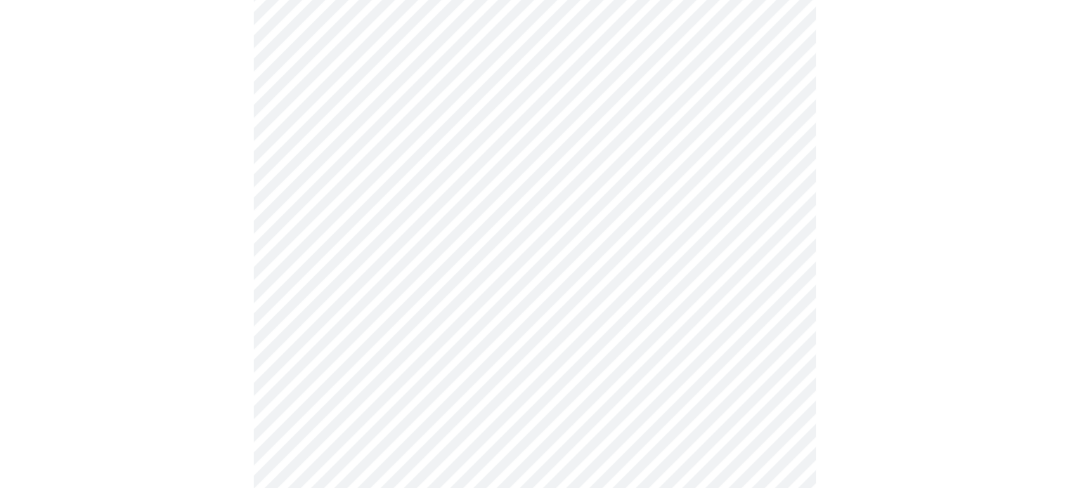
scroll to position [562, 0]
click at [357, 259] on body "MyMenopauseRx Appointments Messaging Labs 1 Uploads Medications Community Refer…" at bounding box center [535, 328] width 1058 height 1770
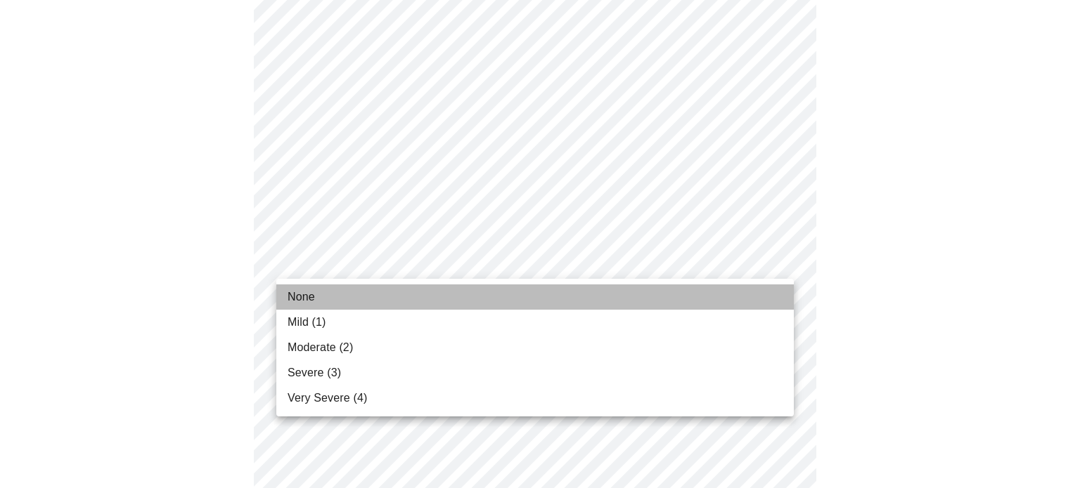
click at [302, 295] on span "None" at bounding box center [300, 297] width 27 height 17
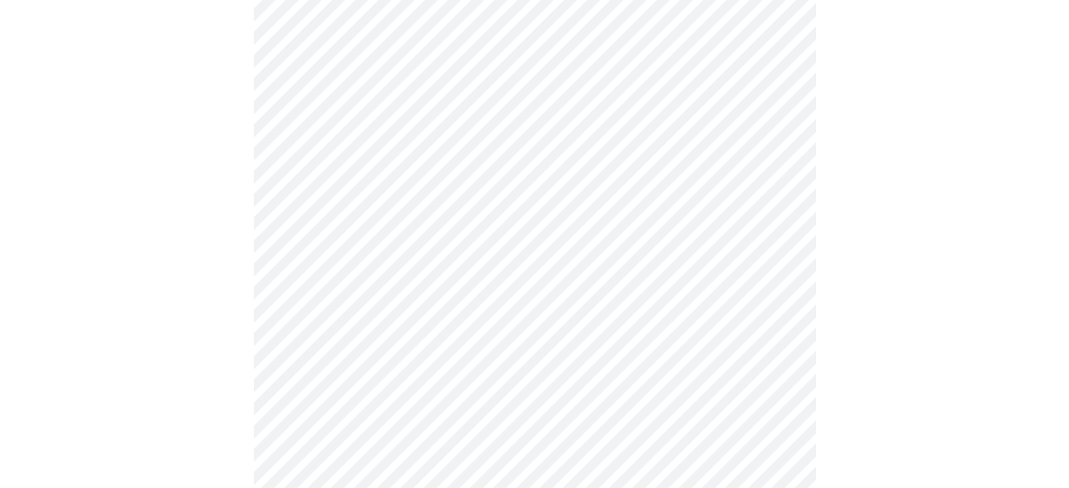
scroll to position [633, 0]
click at [335, 306] on body "MyMenopauseRx Appointments Messaging Labs 1 Uploads Medications Community Refer…" at bounding box center [535, 248] width 1058 height 1751
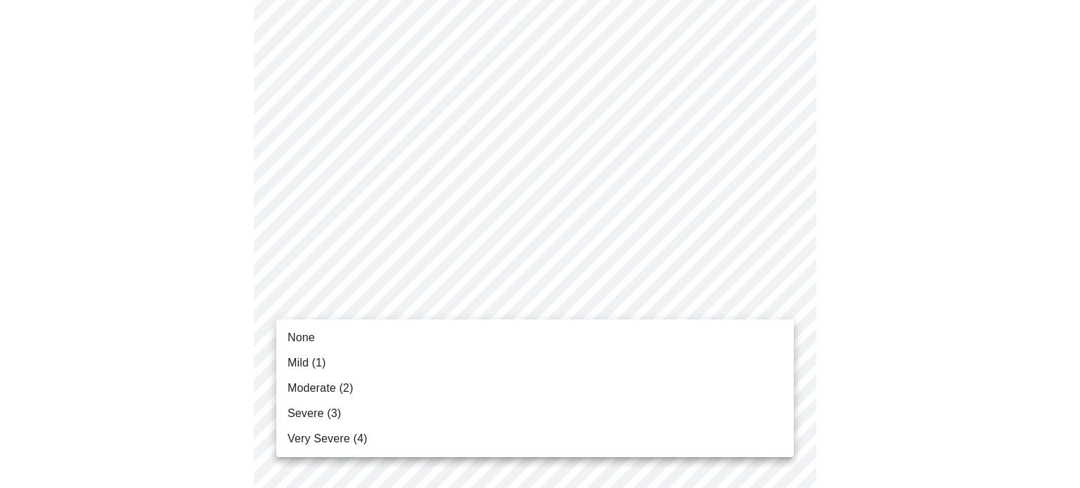
drag, startPoint x: 305, startPoint y: 388, endPoint x: 297, endPoint y: 388, distance: 7.7
click at [304, 388] on span "Moderate (2)" at bounding box center [319, 388] width 65 height 17
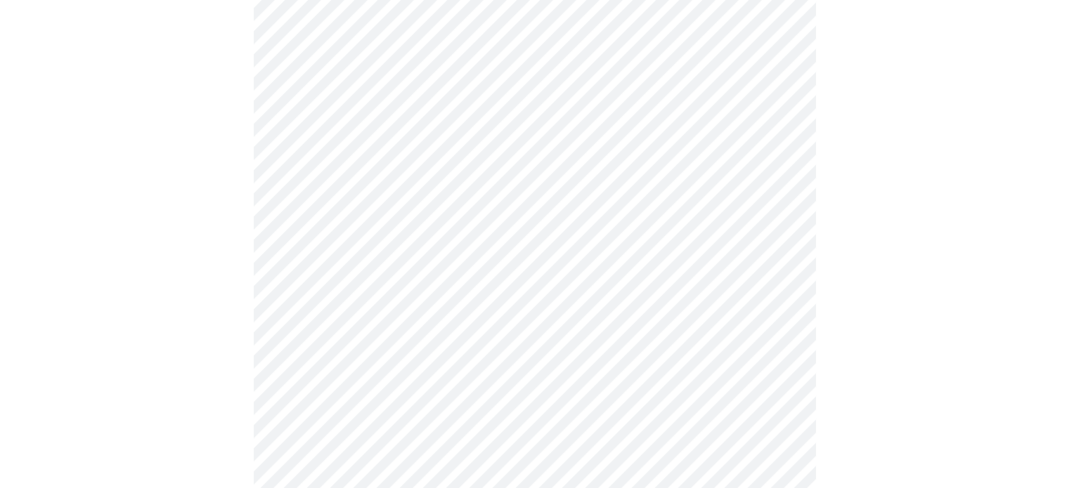
scroll to position [843, 0]
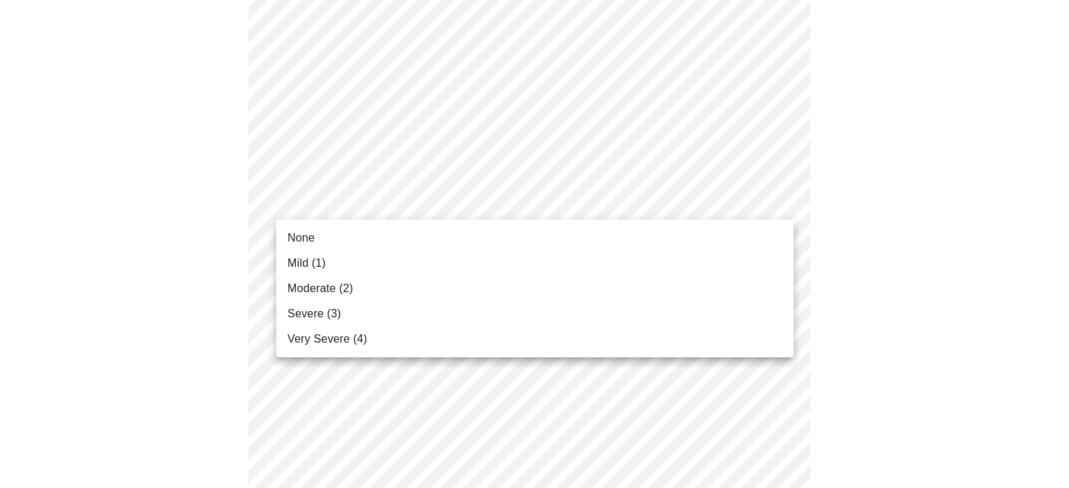
click at [349, 203] on body "MyMenopauseRx Appointments Messaging Labs 1 Uploads Medications Community Refer…" at bounding box center [535, 27] width 1058 height 1731
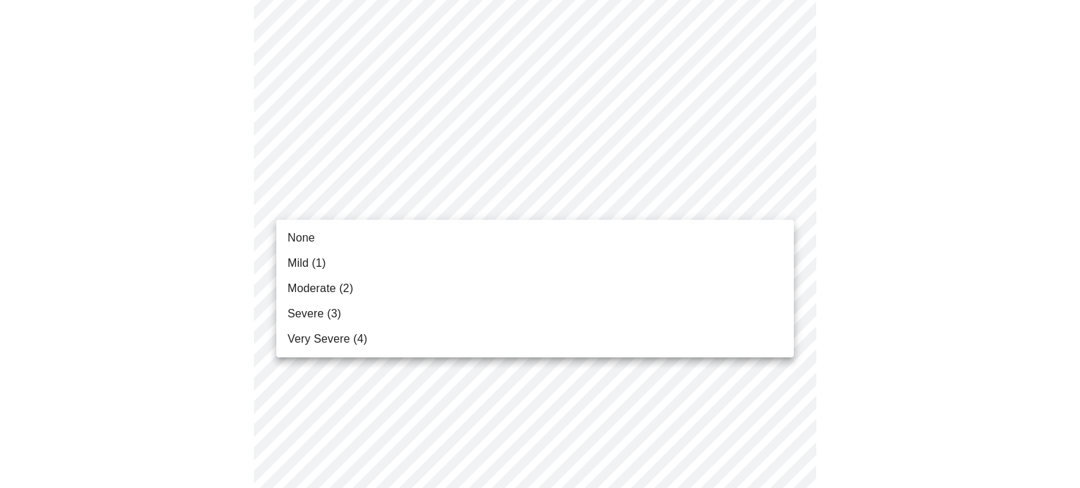
click at [307, 285] on span "Moderate (2)" at bounding box center [319, 288] width 65 height 17
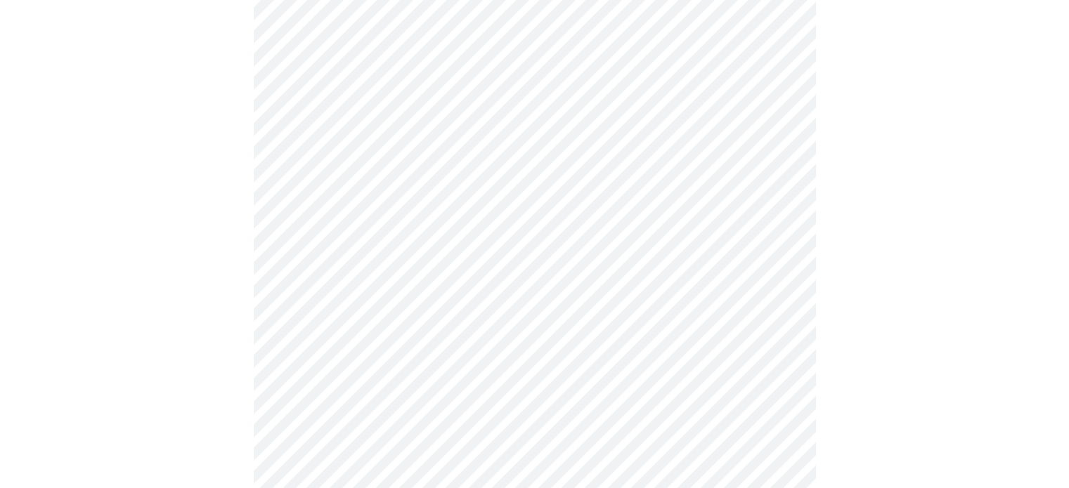
click at [383, 314] on body "MyMenopauseRx Appointments Messaging Labs 1 Uploads Medications Community Refer…" at bounding box center [535, 17] width 1058 height 1711
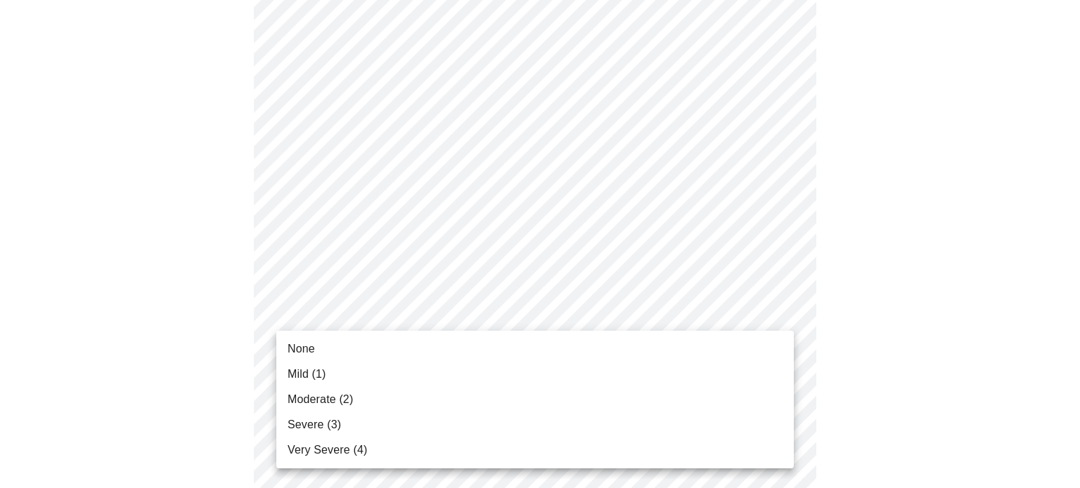
click at [314, 395] on span "Moderate (2)" at bounding box center [319, 399] width 65 height 17
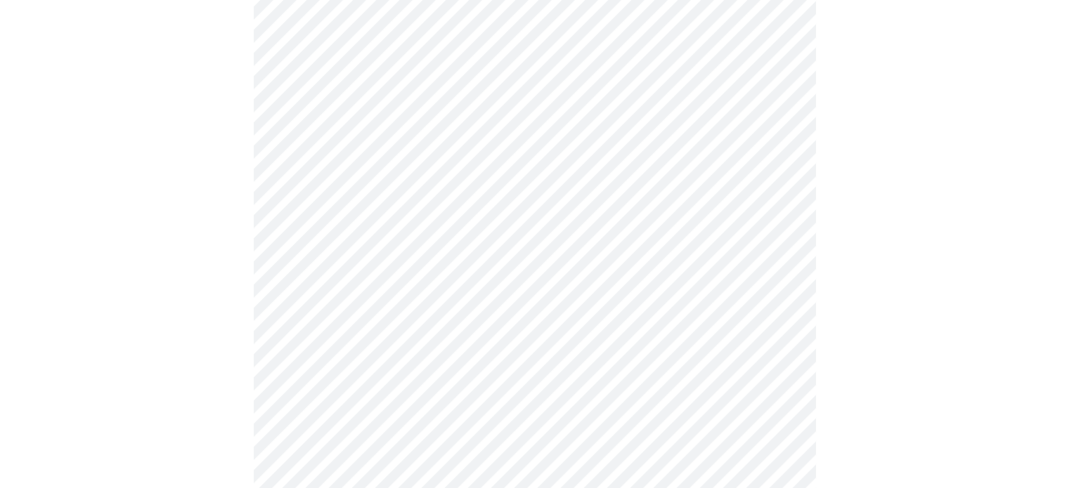
scroll to position [1054, 0]
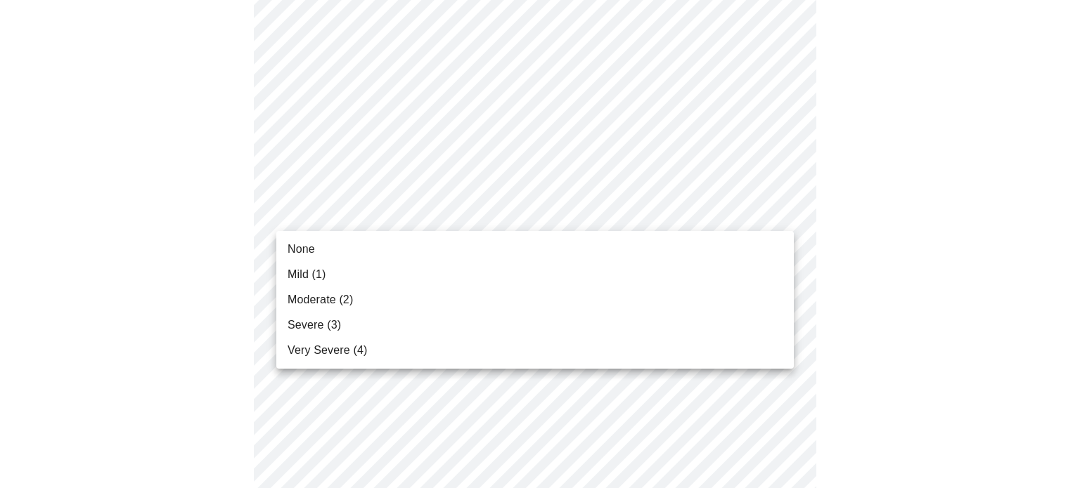
click at [315, 305] on span "Moderate (2)" at bounding box center [319, 300] width 65 height 17
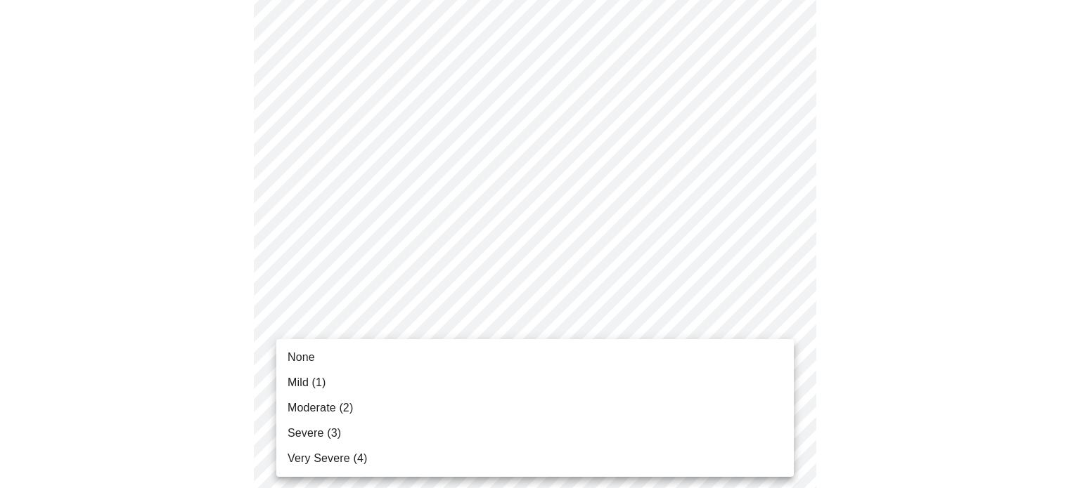
click at [303, 379] on span "Mild (1)" at bounding box center [306, 383] width 39 height 17
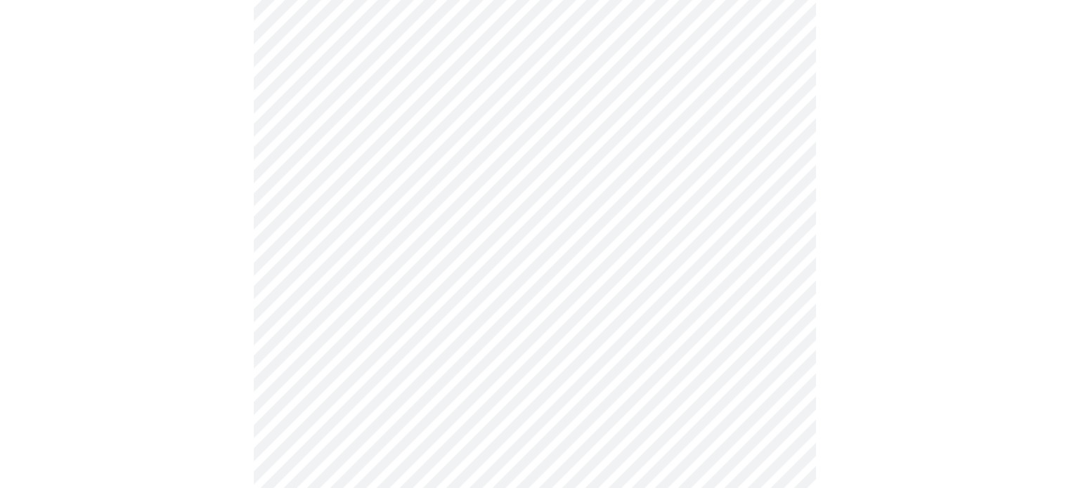
scroll to position [633, 0]
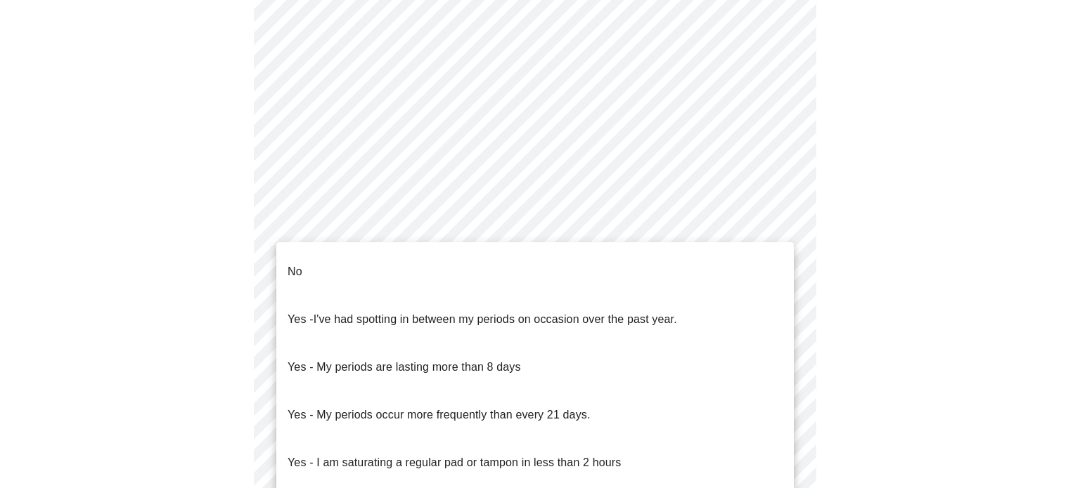
click at [431, 233] on body "MyMenopauseRx Appointments Messaging Labs 1 Uploads Medications Community Refer…" at bounding box center [540, 66] width 1068 height 1386
click at [344, 271] on li "No" at bounding box center [534, 272] width 517 height 48
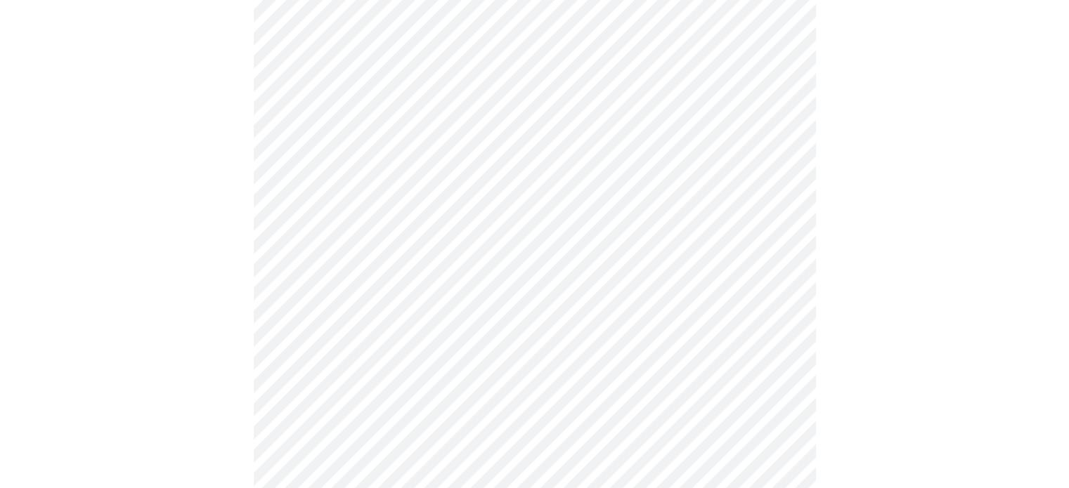
click at [359, 321] on body "MyMenopauseRx Appointments Messaging Labs 1 Uploads Medications Community Refer…" at bounding box center [535, 62] width 1058 height 1378
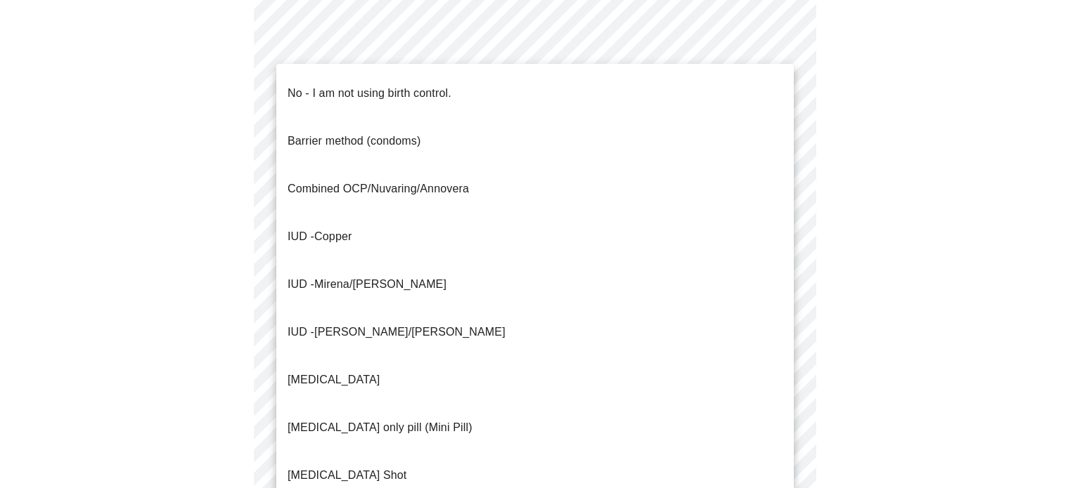
click at [359, 85] on p "No - I am not using birth control." at bounding box center [369, 93] width 164 height 17
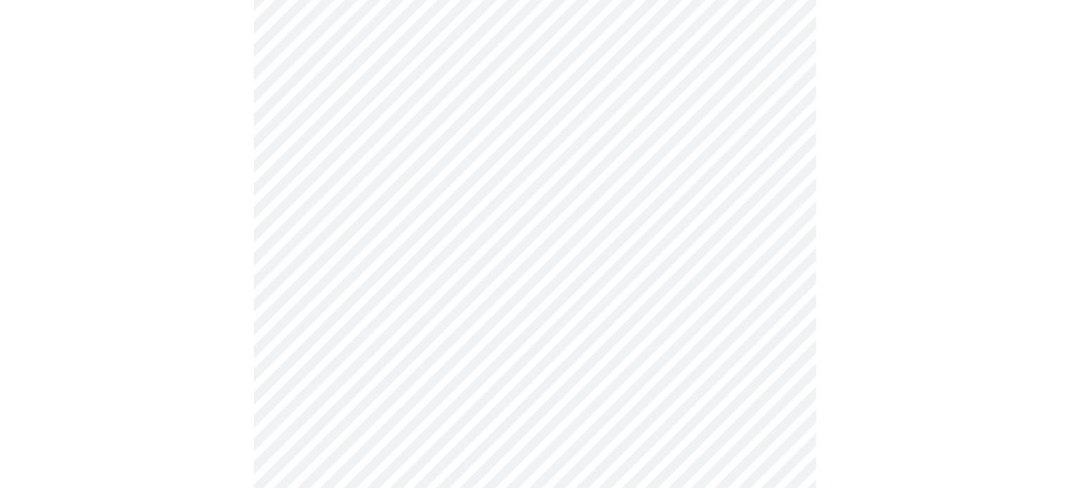
scroll to position [843, 0]
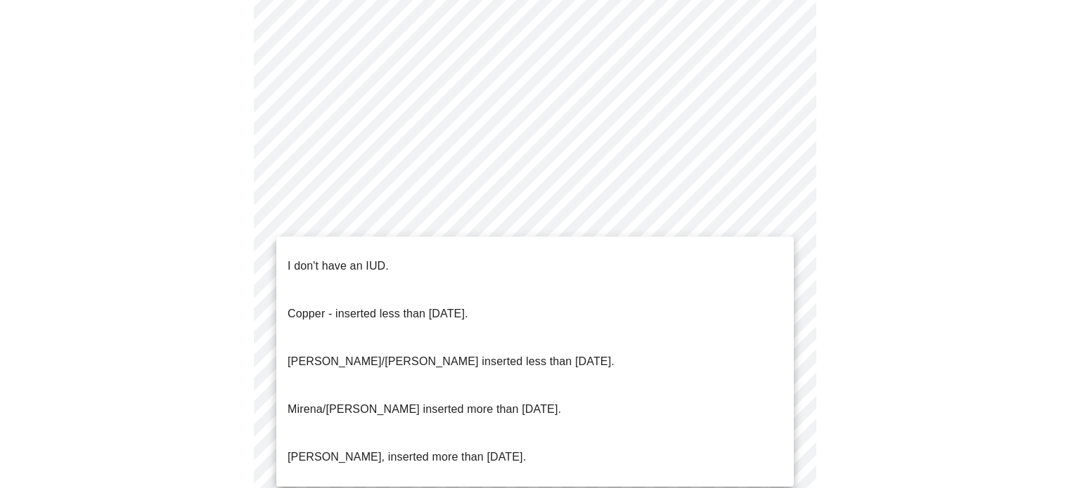
click at [339, 262] on p "I don't have an IUD." at bounding box center [337, 266] width 101 height 17
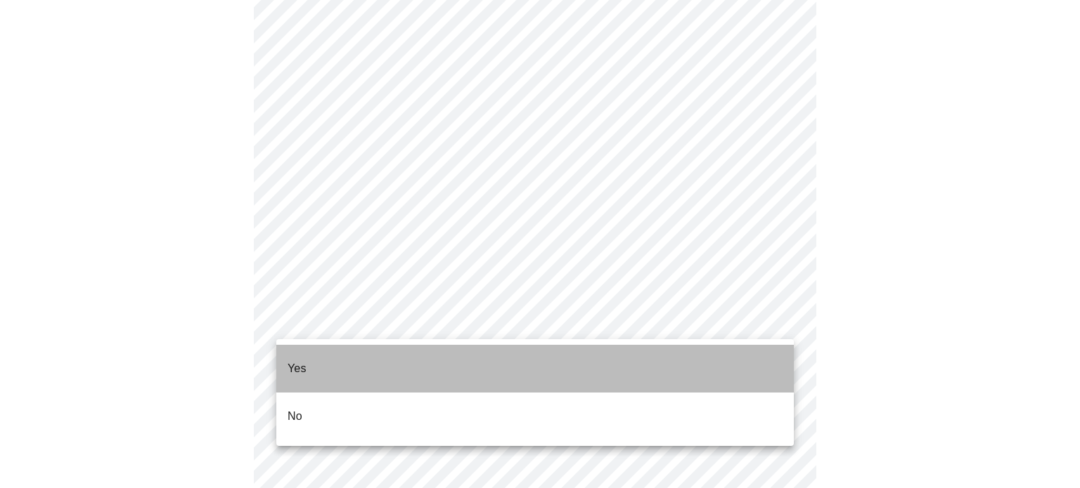
click at [318, 363] on li "Yes" at bounding box center [534, 369] width 517 height 48
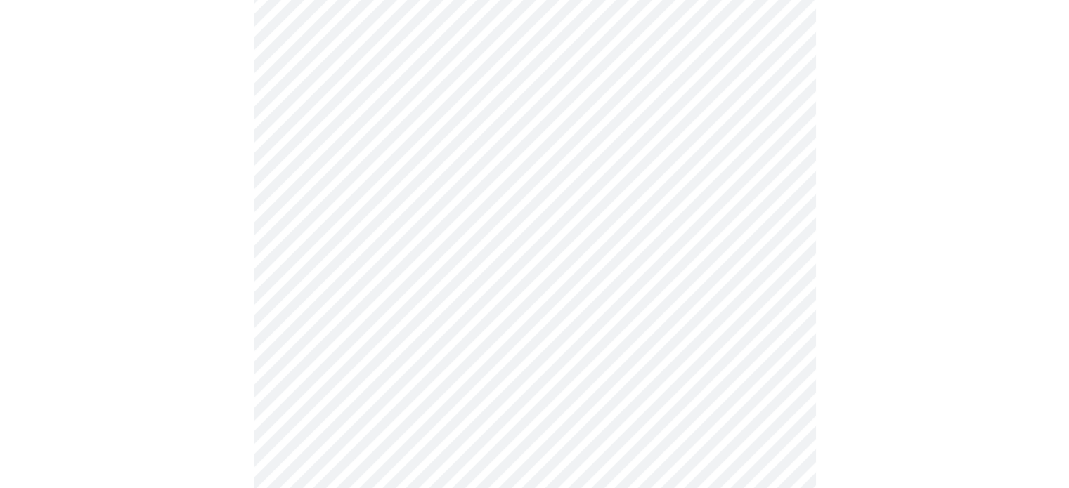
scroll to position [211, 0]
click at [545, 292] on body "MyMenopauseRx Appointments Messaging Labs 1 Uploads Medications Community Refer…" at bounding box center [535, 310] width 1058 height 1030
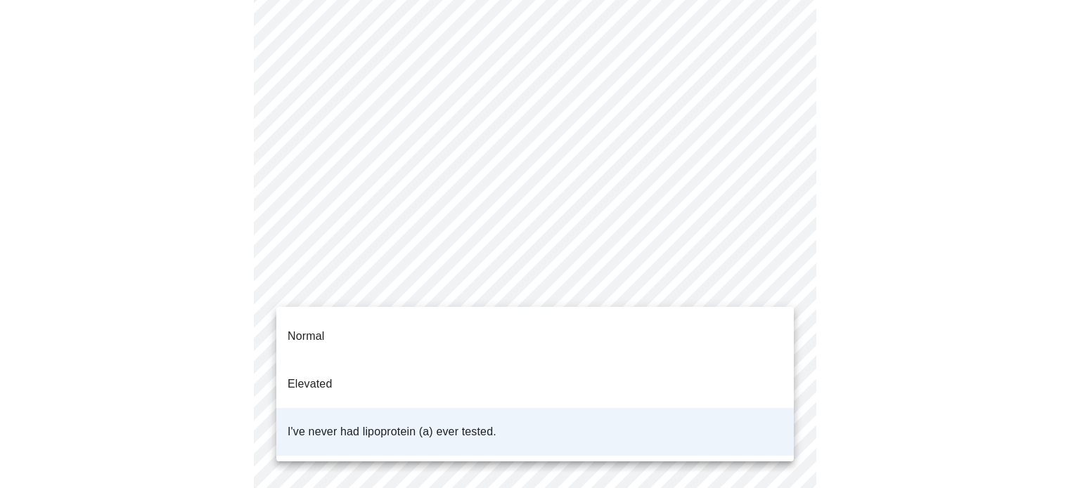
click at [188, 356] on div at bounding box center [540, 244] width 1080 height 488
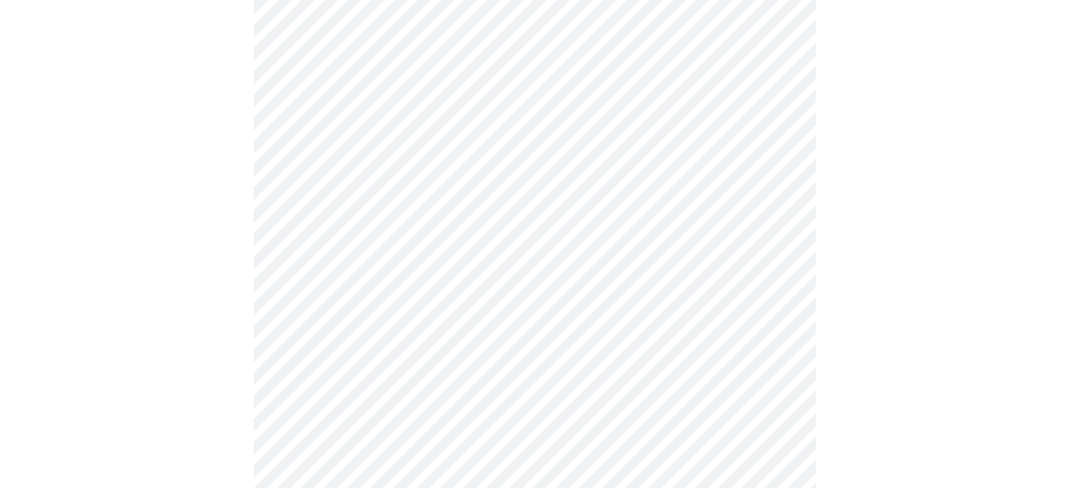
scroll to position [3725, 0]
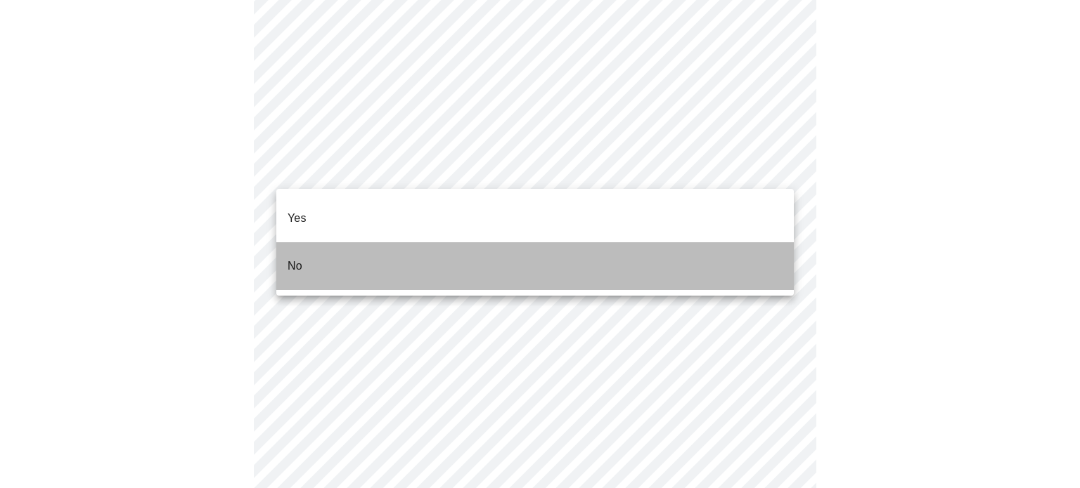
click at [300, 258] on p "No" at bounding box center [294, 266] width 15 height 17
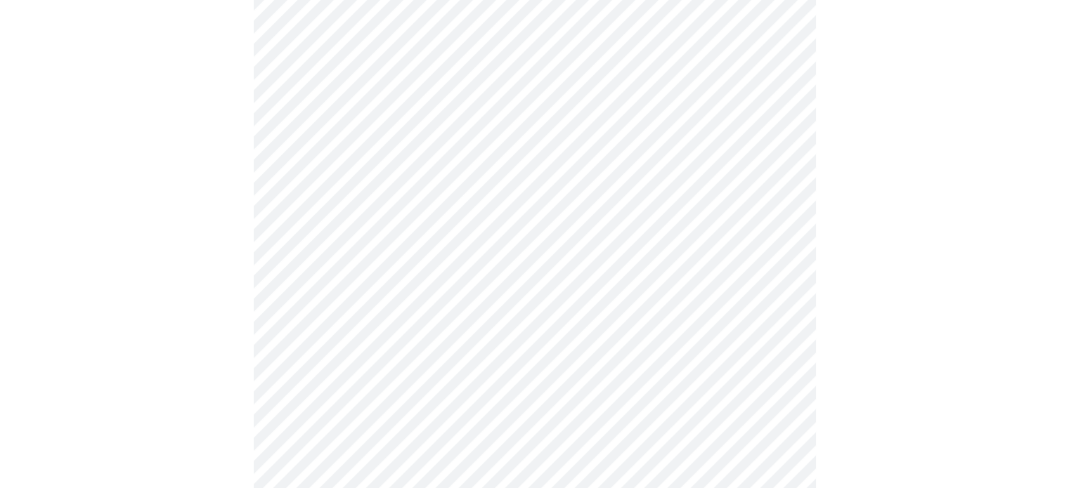
scroll to position [1324, 0]
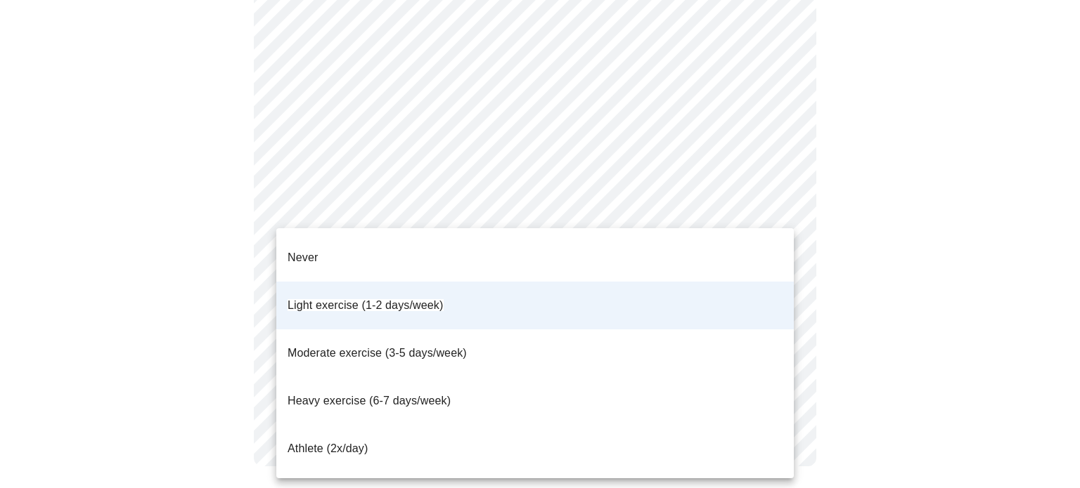
click at [1001, 288] on div at bounding box center [540, 244] width 1080 height 488
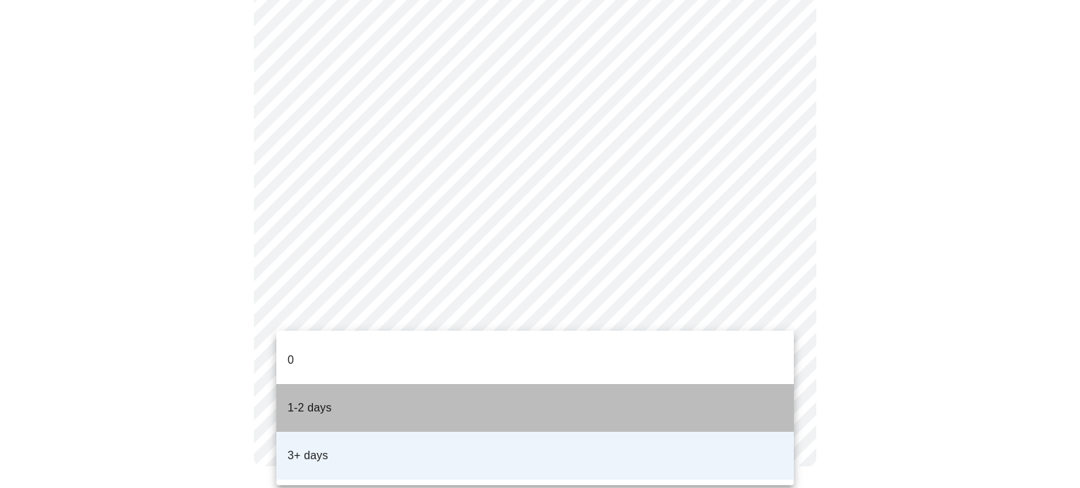
click at [291, 400] on p "1-2 days" at bounding box center [309, 408] width 44 height 17
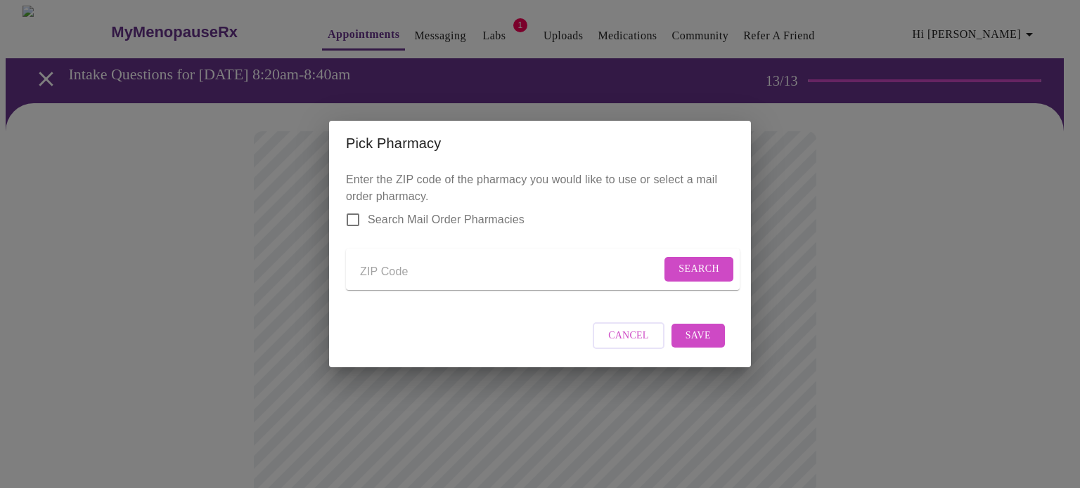
click at [623, 345] on span "Cancel" at bounding box center [628, 337] width 41 height 18
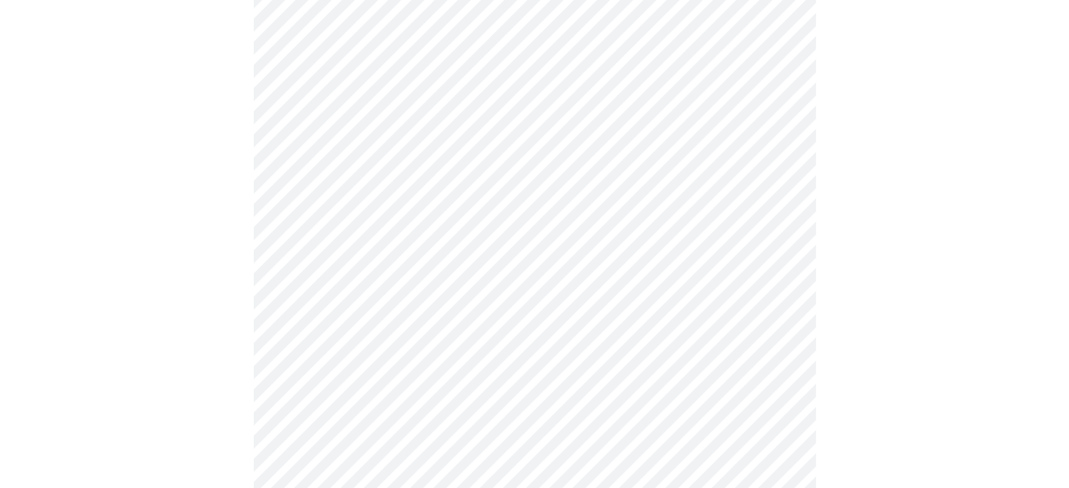
scroll to position [1414, 0]
